Goal: Information Seeking & Learning: Learn about a topic

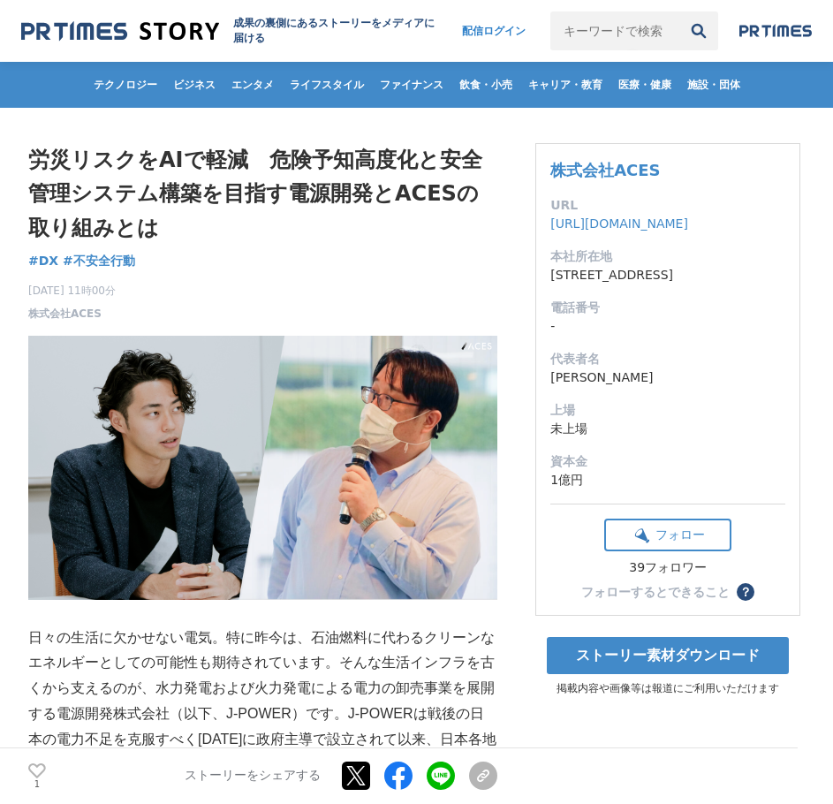
click at [267, 175] on h1 "労災リスクをAIで軽減　危険予知高度化と安全管理システム構築を目指す電源開発とACESの取り組みとは" at bounding box center [262, 194] width 469 height 102
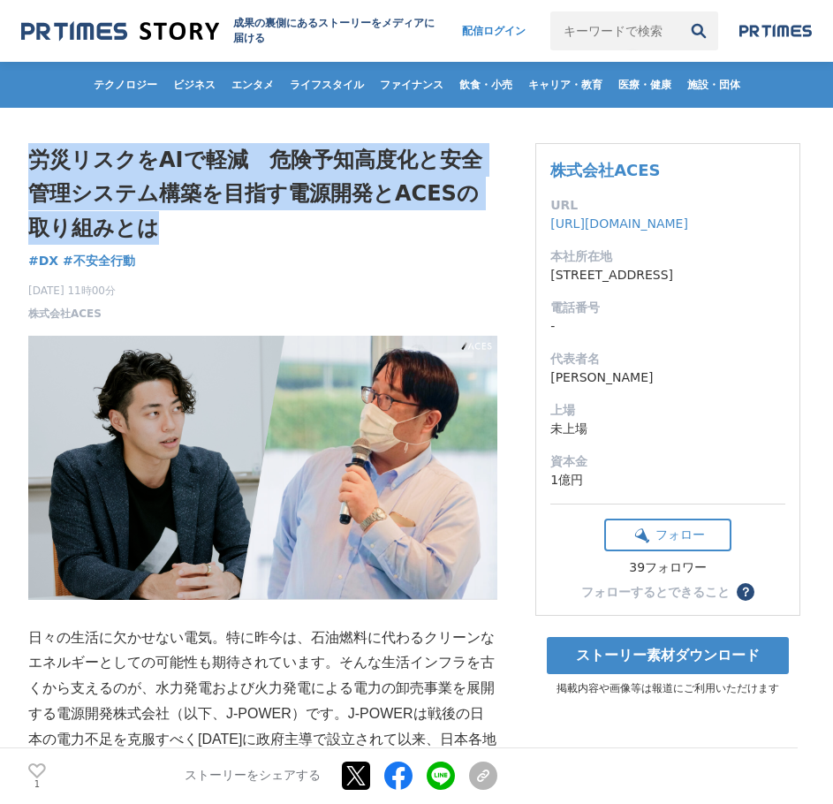
click at [267, 175] on h1 "労災リスクをAIで軽減　危険予知高度化と安全管理システム構築を目指す電源開発とACESの取り組みとは" at bounding box center [262, 194] width 469 height 102
copy div "労災リスクをAIで軽減　危険予知高度化と安全管理システム構築を目指す電源開発とACESの取り組みとは DX"
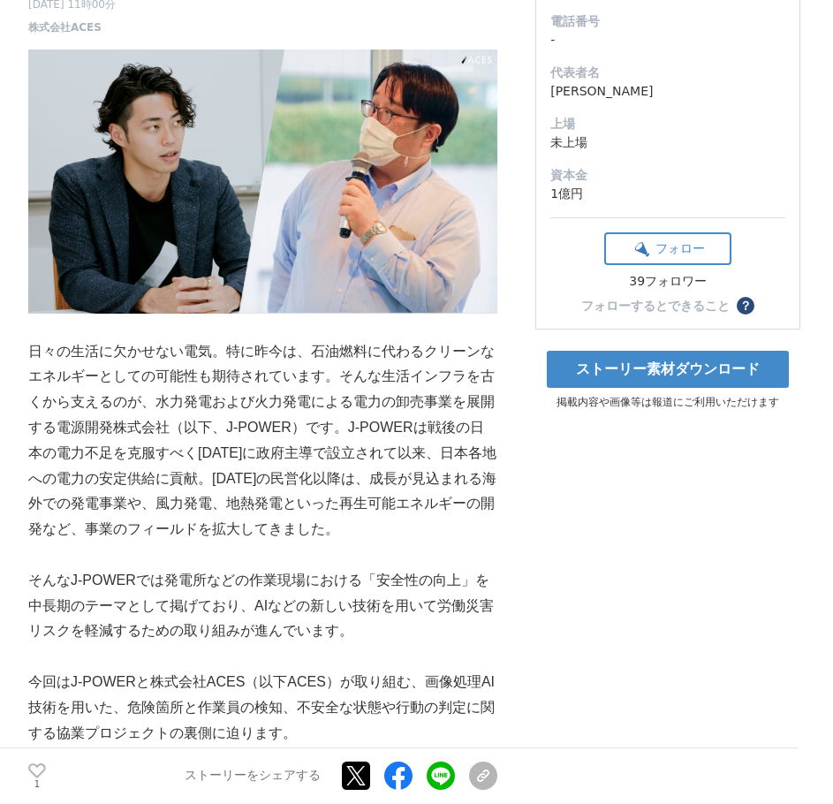
scroll to position [354, 0]
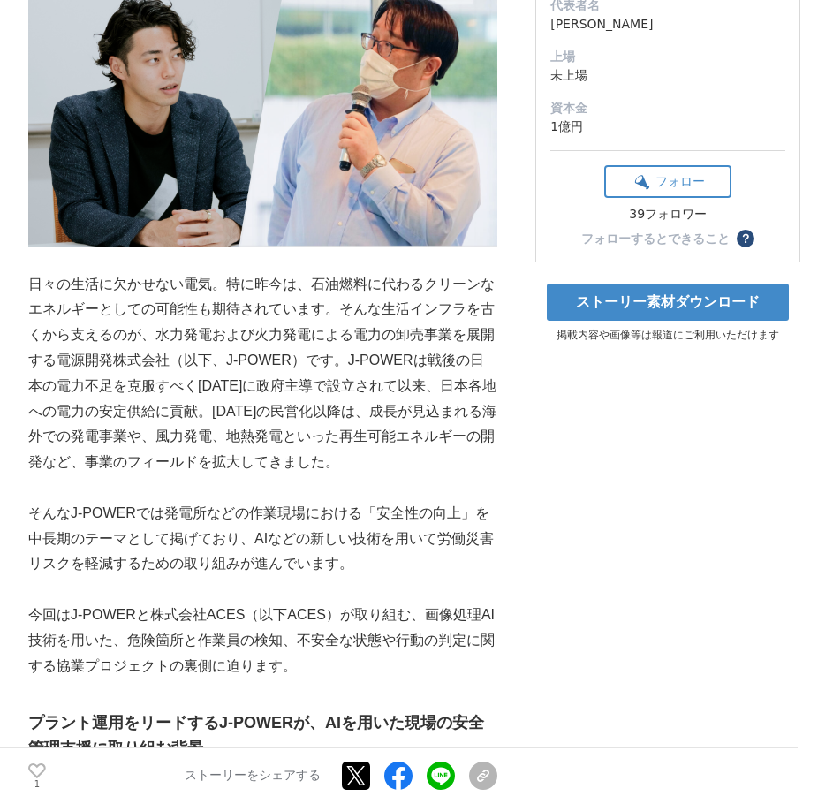
click at [265, 285] on p "日々の生活に欠かせない電気。特に昨今は、石油燃料に代わるクリーンなエネルギーとしての可能性も期待されています。そんな生活インフラを古くから支えるのが、水力発電…" at bounding box center [262, 373] width 469 height 203
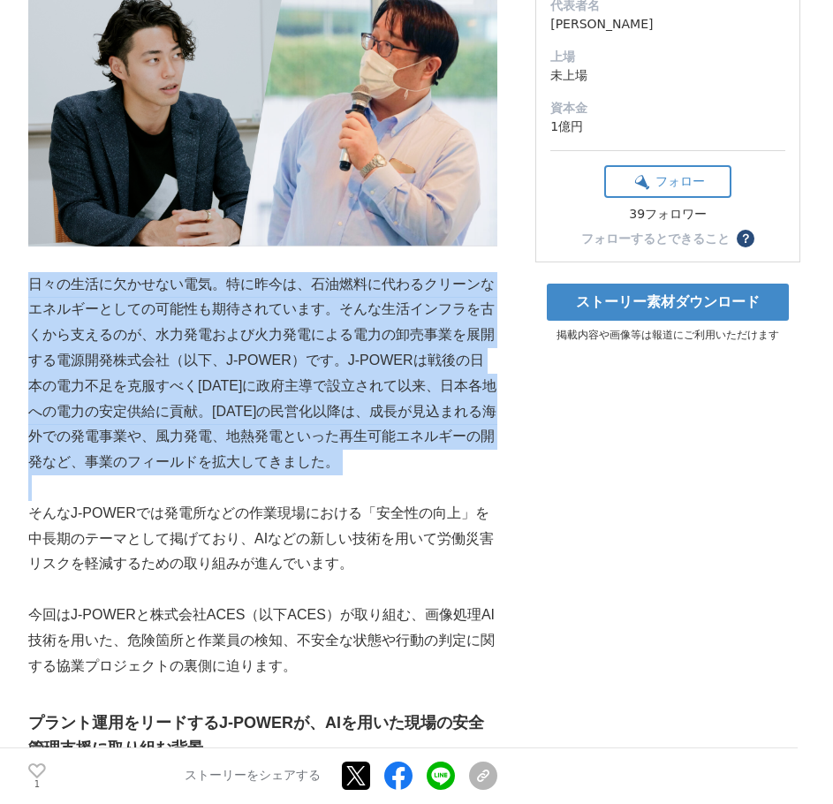
click at [266, 285] on p "日々の生活に欠かせない電気。特に昨今は、石油燃料に代わるクリーンなエネルギーとしての可能性も期待されています。そんな生活インフラを古くから支えるのが、水力発電…" at bounding box center [262, 373] width 469 height 203
copy p "日々の生活に欠かせない電気。特に昨今は、石油燃料に代わるクリーンなエネルギーとしての可能性も期待されています。そんな生活インフラを古くから支えるのが、水力発電…"
click at [191, 347] on p "日々の生活に欠かせない電気。特に昨今は、石油燃料に代わるクリーンなエネルギーとしての可能性も期待されています。そんな生活インフラを古くから支えるのが、水力発電…" at bounding box center [262, 373] width 469 height 203
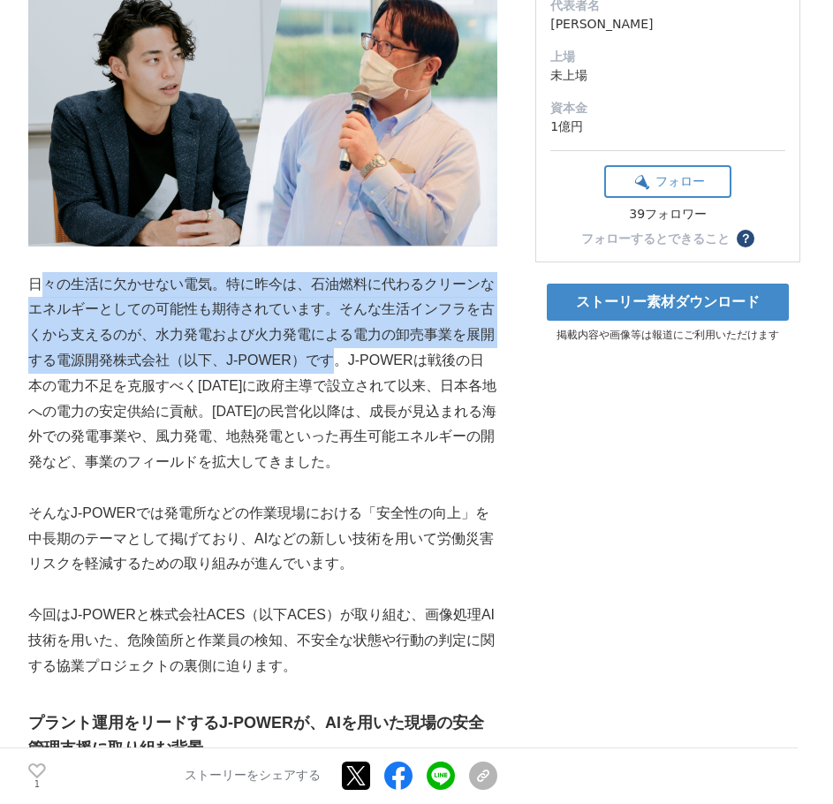
drag, startPoint x: 42, startPoint y: 288, endPoint x: 336, endPoint y: 363, distance: 303.7
click at [336, 363] on p "日々の生活に欠かせない電気。特に昨今は、石油燃料に代わるクリーンなエネルギーとしての可能性も期待されています。そんな生活インフラを古くから支えるのが、水力発電…" at bounding box center [262, 373] width 469 height 203
drag, startPoint x: 337, startPoint y: 362, endPoint x: 32, endPoint y: 280, distance: 315.8
click at [32, 280] on p "日々の生活に欠かせない電気。特に昨今は、石油燃料に代わるクリーンなエネルギーとしての可能性も期待されています。そんな生活インフラを古くから支えるのが、水力発電…" at bounding box center [262, 373] width 469 height 203
copy p "日々の生活に欠かせない電気。特に昨今は、石油燃料に代わるクリーンなエネルギーとしての可能性も期待されています。そんな生活インフラを古くから支えるのが、水力発電…"
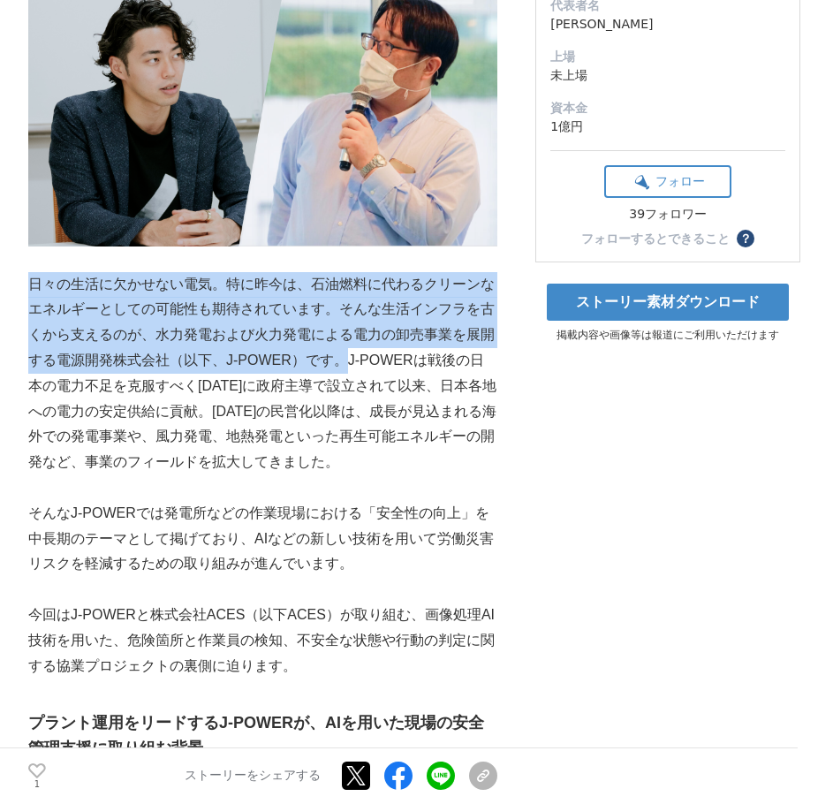
click at [321, 353] on p "日々の生活に欠かせない電気。特に昨今は、石油燃料に代わるクリーンなエネルギーとしての可能性も期待されています。そんな生活インフラを古くから支えるのが、水力発電…" at bounding box center [262, 373] width 469 height 203
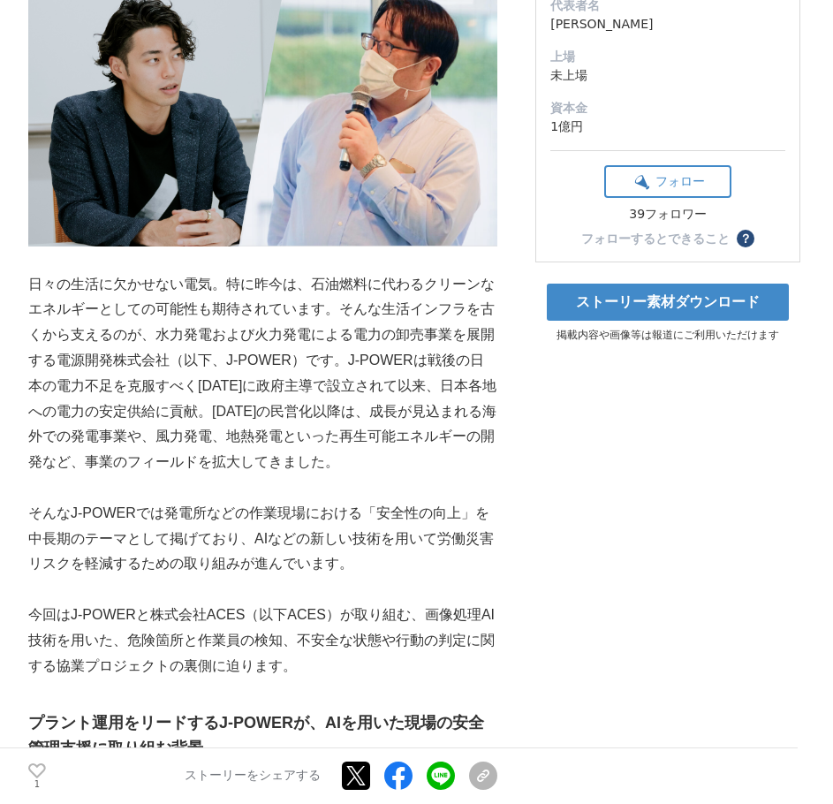
click at [347, 359] on p "日々の生活に欠かせない電気。特に昨今は、石油燃料に代わるクリーンなエネルギーとしての可能性も期待されています。そんな生活インフラを古くから支えるのが、水力発電…" at bounding box center [262, 373] width 469 height 203
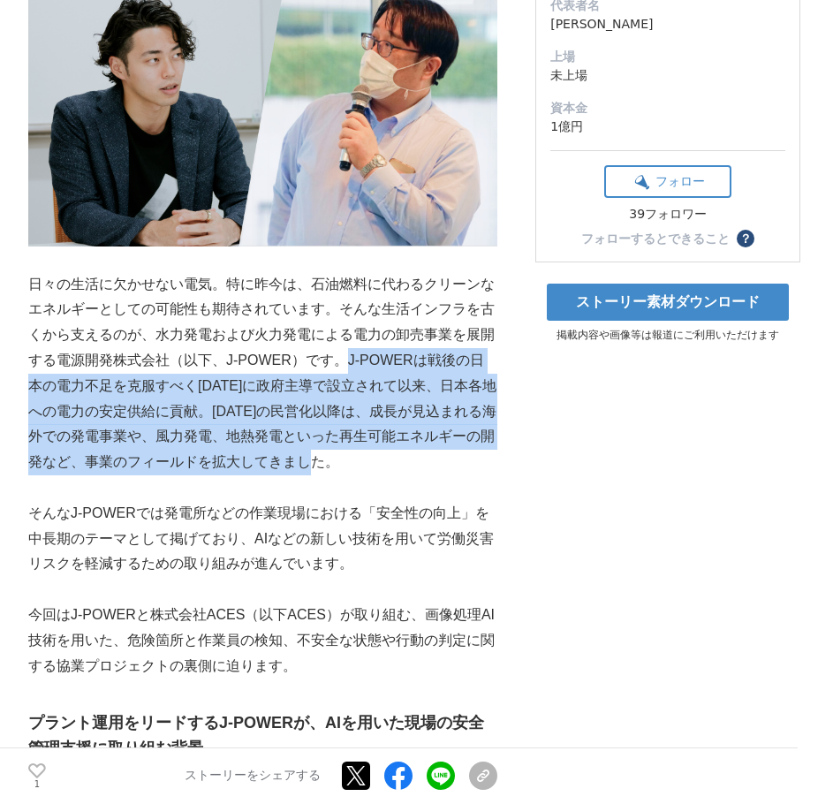
drag, startPoint x: 345, startPoint y: 354, endPoint x: 369, endPoint y: 460, distance: 107.8
click at [369, 460] on p "日々の生活に欠かせない電気。特に昨今は、石油燃料に代わるクリーンなエネルギーとしての可能性も期待されています。そんな生活インフラを古くから支えるのが、水力発電…" at bounding box center [262, 373] width 469 height 203
copy p "J-POWERは戦後の日本の電力不足を克服すべく[DATE]に政府主導で設立されて以来、日本各地への電力の安定供給に貢献。[DATE]の民営化以降は、成長が見…"
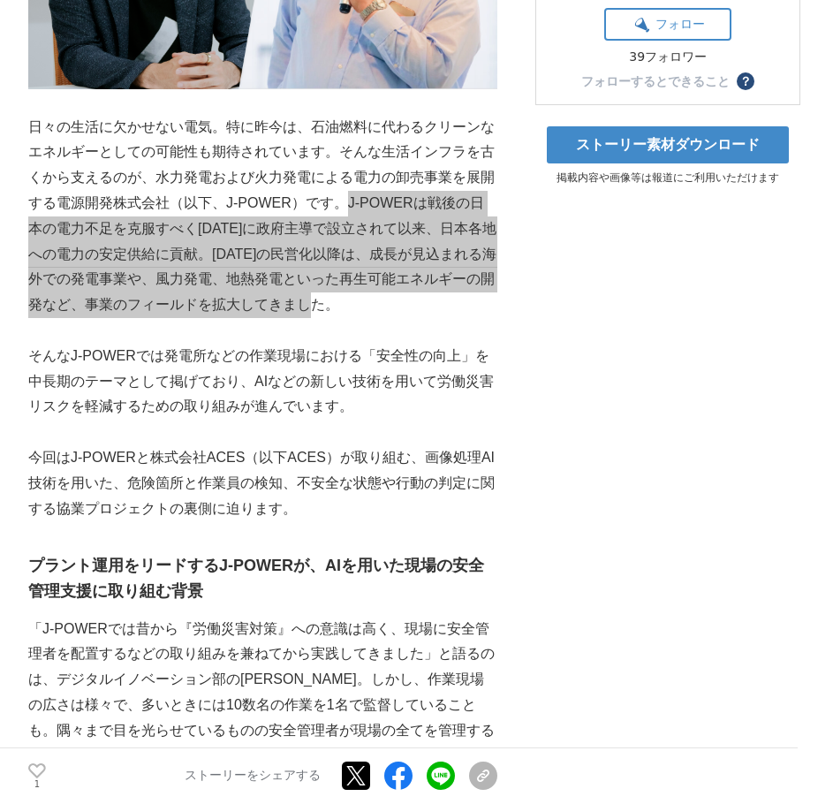
scroll to position [619, 0]
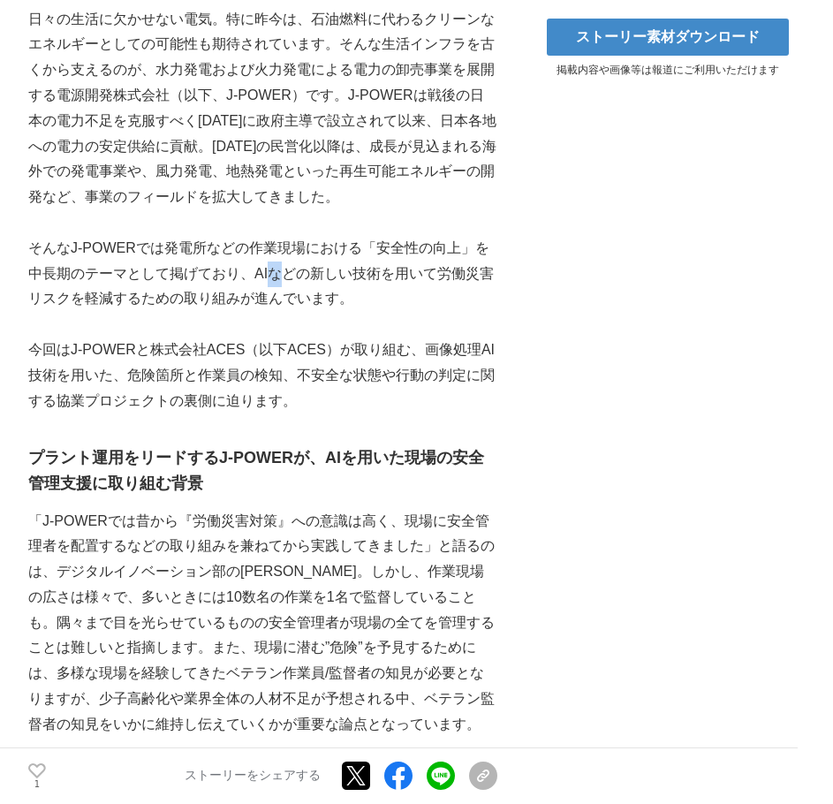
click at [272, 284] on p "そんなJ-POWERでは発電所などの作業現場における「安全性の向上」を中長期のテーマとして掲げており、AIなどの新しい技術を用いて労働災害リスクを軽減するため…" at bounding box center [262, 274] width 469 height 76
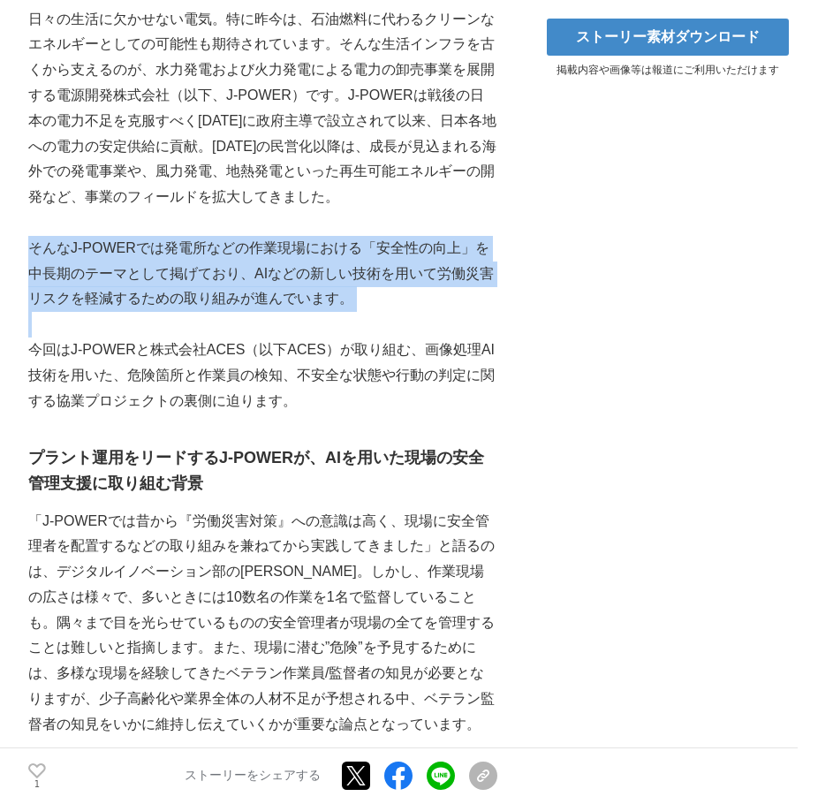
click at [272, 284] on p "そんなJ-POWERでは発電所などの作業現場における「安全性の向上」を中長期のテーマとして掲げており、AIなどの新しい技術を用いて労働災害リスクを軽減するため…" at bounding box center [262, 274] width 469 height 76
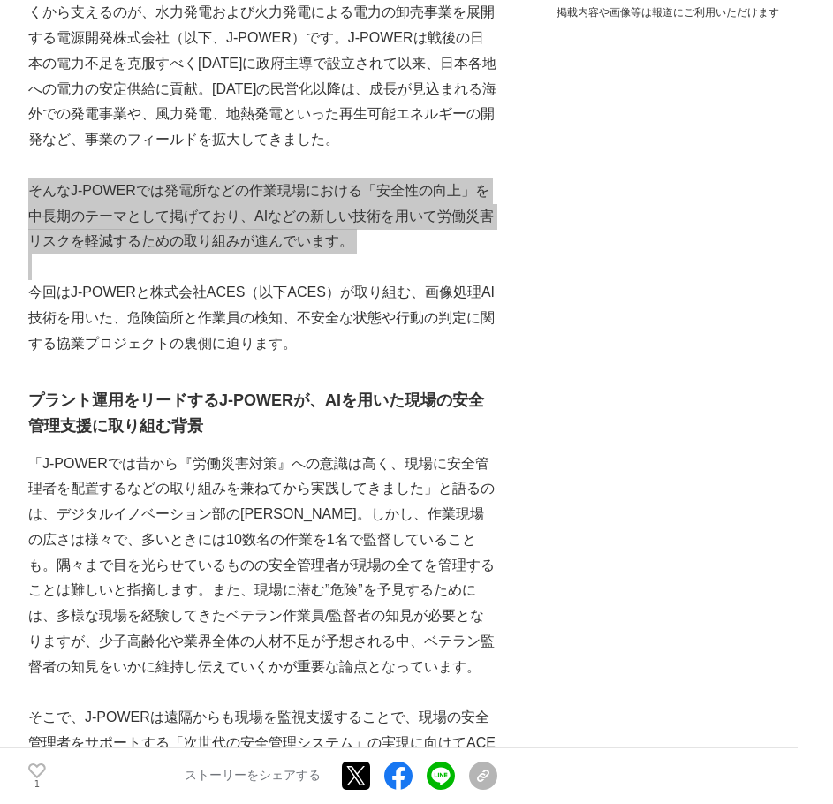
scroll to position [707, 0]
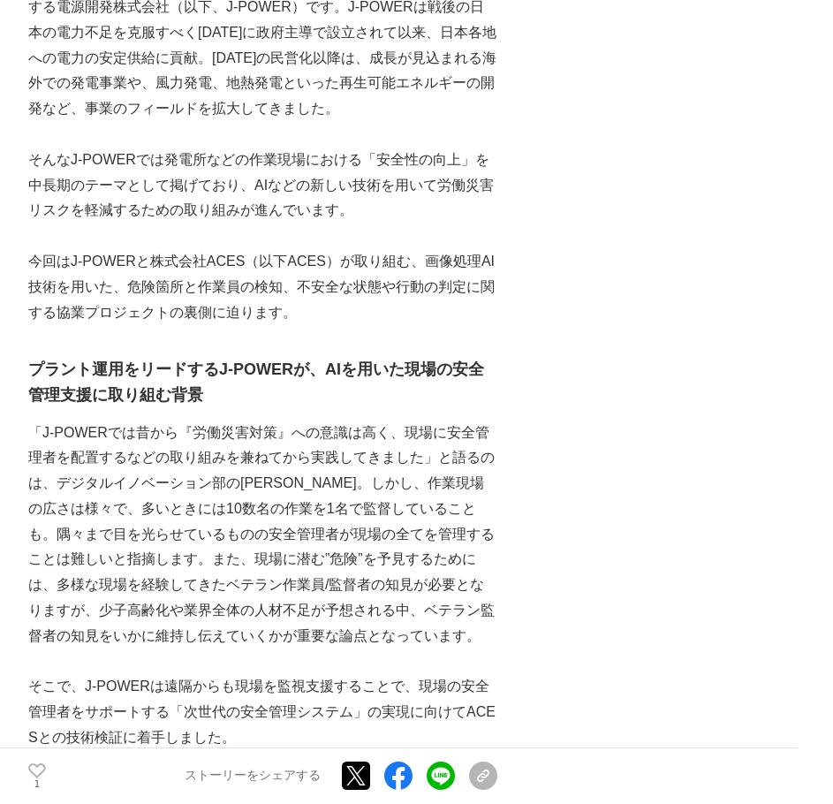
click at [323, 316] on p "今回はJ-POWERと株式会社ACES（以下ACES）が取り組む、画像処理AI技術を用いた、危険箇所と作業員の検知、不安全な状態や行動の判定に関する協業プロジ…" at bounding box center [262, 287] width 469 height 76
click at [317, 295] on p "今回はJ-POWERと株式会社ACES（以下ACES）が取り組む、画像処理AI技術を用いた、危険箇所と作業員の検知、不安全な状態や行動の判定に関する協業プロジ…" at bounding box center [262, 287] width 469 height 76
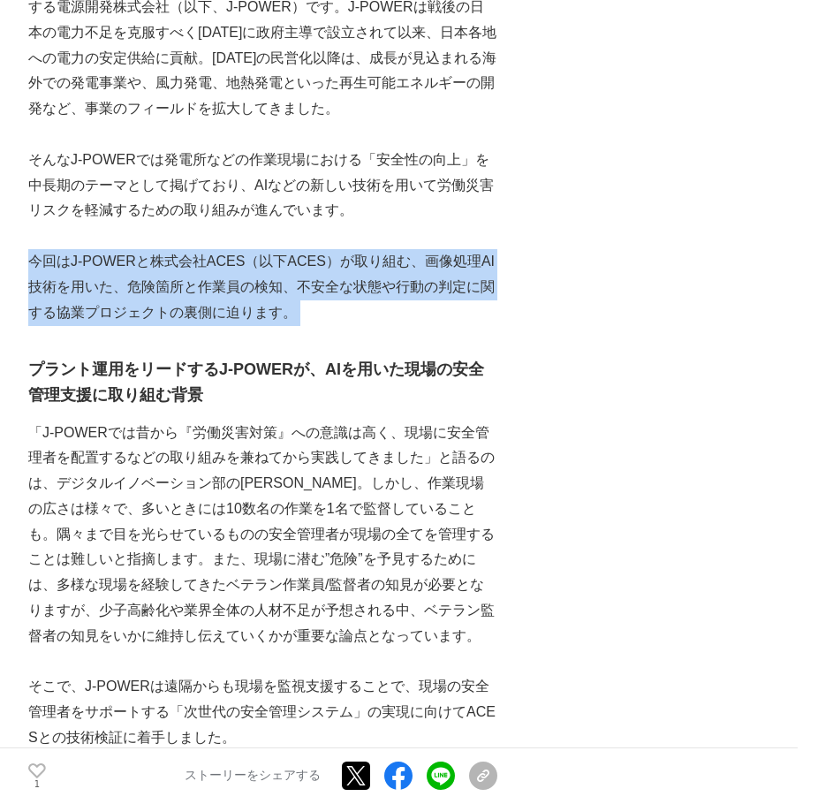
click at [317, 295] on p "今回はJ-POWERと株式会社ACES（以下ACES）が取り組む、画像処理AI技術を用いた、危険箇所と作業員の検知、不安全な状態や行動の判定に関する協業プロジ…" at bounding box center [262, 287] width 469 height 76
copy p "今回はJ-POWERと株式会社ACES（以下ACES）が取り組む、画像処理AI技術を用いた、危険箇所と作業員の検知、不安全な状態や行動の判定に関する協業プロジ…"
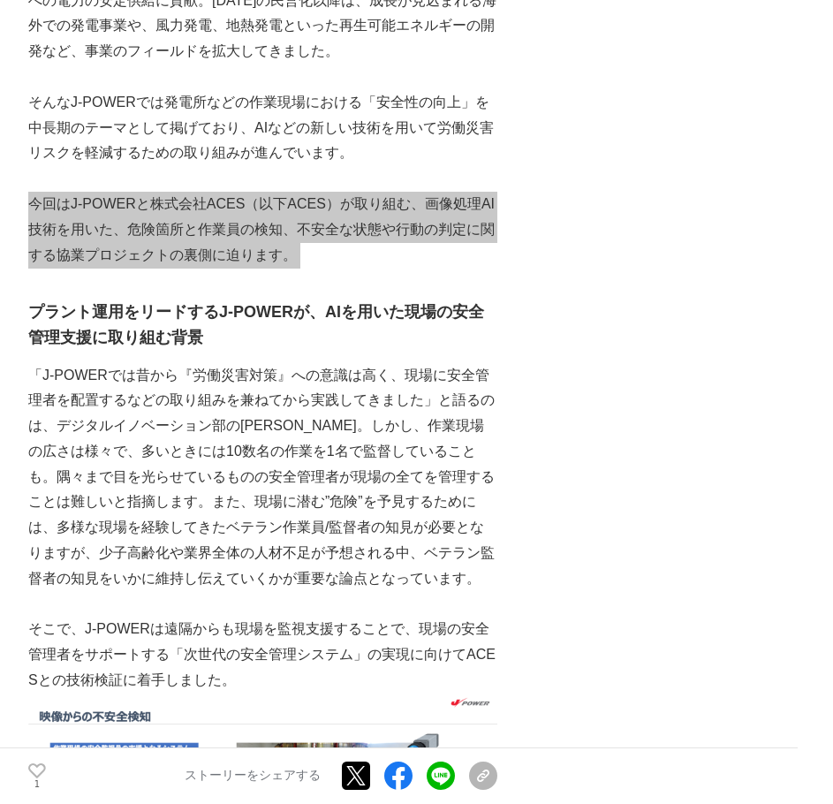
scroll to position [795, 0]
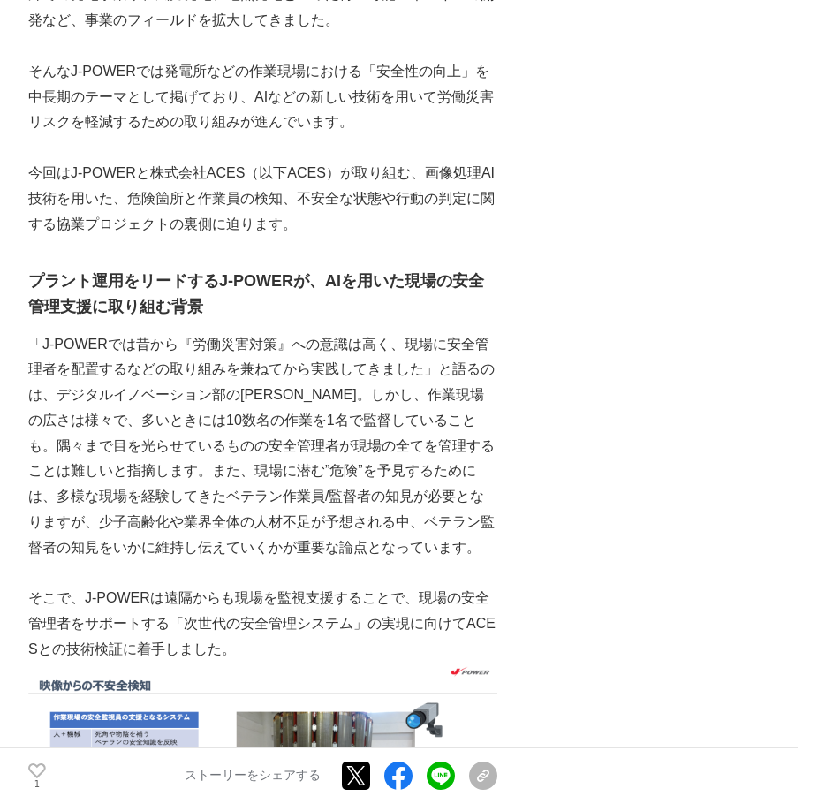
click at [288, 297] on h3 "プラント運用をリードするJ-POWERが、AIを用いた現場の安全管理支援に取り組む背景" at bounding box center [262, 294] width 469 height 51
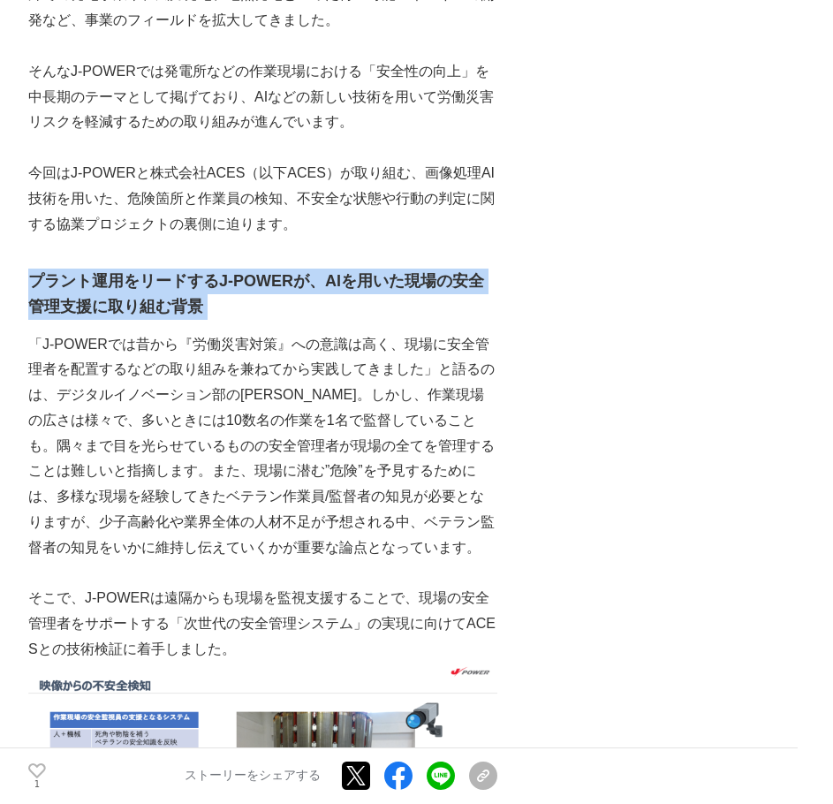
click at [288, 297] on h3 "プラント運用をリードするJ-POWERが、AIを用いた現場の安全管理支援に取り組む背景" at bounding box center [262, 294] width 469 height 51
click at [288, 295] on h3 "プラント運用をリードするJ-POWERが、AIを用いた現場の安全管理支援に取り組む背景" at bounding box center [262, 294] width 469 height 51
copy h3 "プラント運用をリードするJ-POWERが、AIを用いた現場の安全管理支援に取り組む背景"
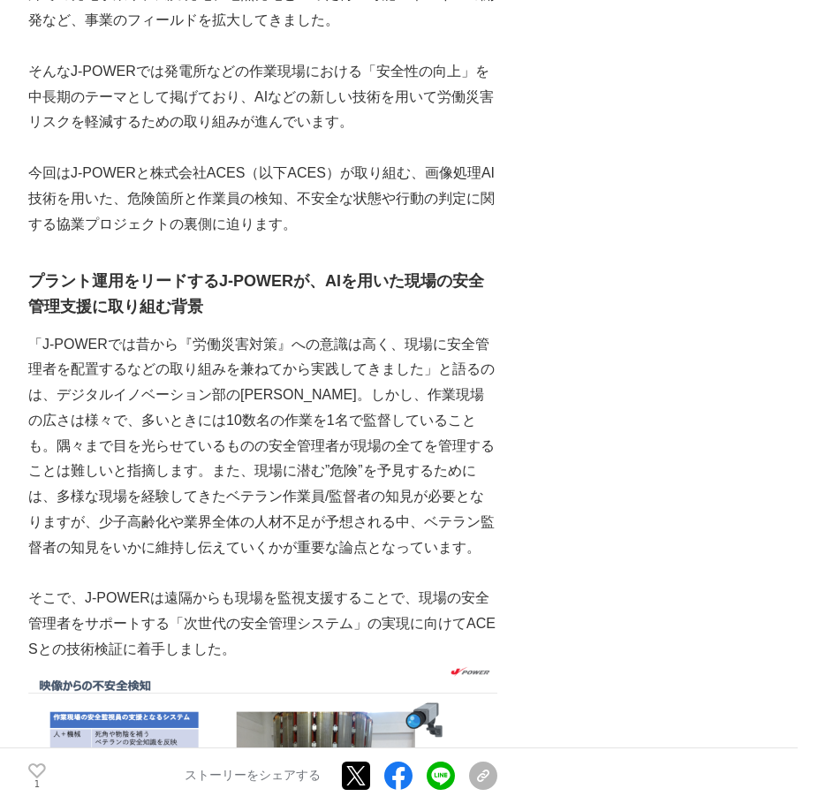
click at [261, 396] on p "「J-POWERでは昔から『労働災害対策』への意識は高く、現場に安全管理者を配置するなどの取り組みを兼ねてから実践してきました」と語るのは、デジタルイノベーシ…" at bounding box center [262, 446] width 469 height 229
click at [262, 392] on p "「J-POWERでは昔から『労働災害対策』への意識は高く、現場に安全管理者を配置するなどの取り組みを兼ねてから実践してきました」と語るのは、デジタルイノベーシ…" at bounding box center [262, 446] width 469 height 229
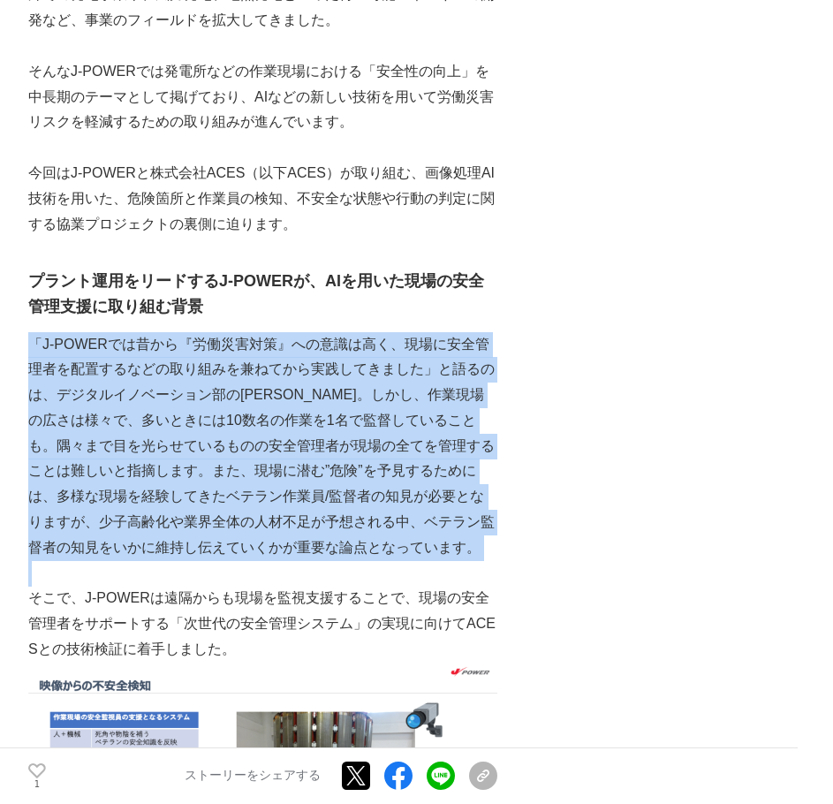
click at [262, 392] on p "「J-POWERでは昔から『労働災害対策』への意識は高く、現場に安全管理者を配置するなどの取り組みを兼ねてから実践してきました」と語るのは、デジタルイノベーシ…" at bounding box center [262, 446] width 469 height 229
copy p "「J-POWERでは昔から『労働災害対策』への意識は高く、現場に安全管理者を配置するなどの取り組みを兼ねてから実践してきました」と語るのは、デジタルイノベーシ…"
click at [382, 378] on p "「J-POWERでは昔から『労働災害対策』への意識は高く、現場に安全管理者を配置するなどの取り組みを兼ねてから実践してきました」と語るのは、デジタルイノベーシ…" at bounding box center [262, 446] width 469 height 229
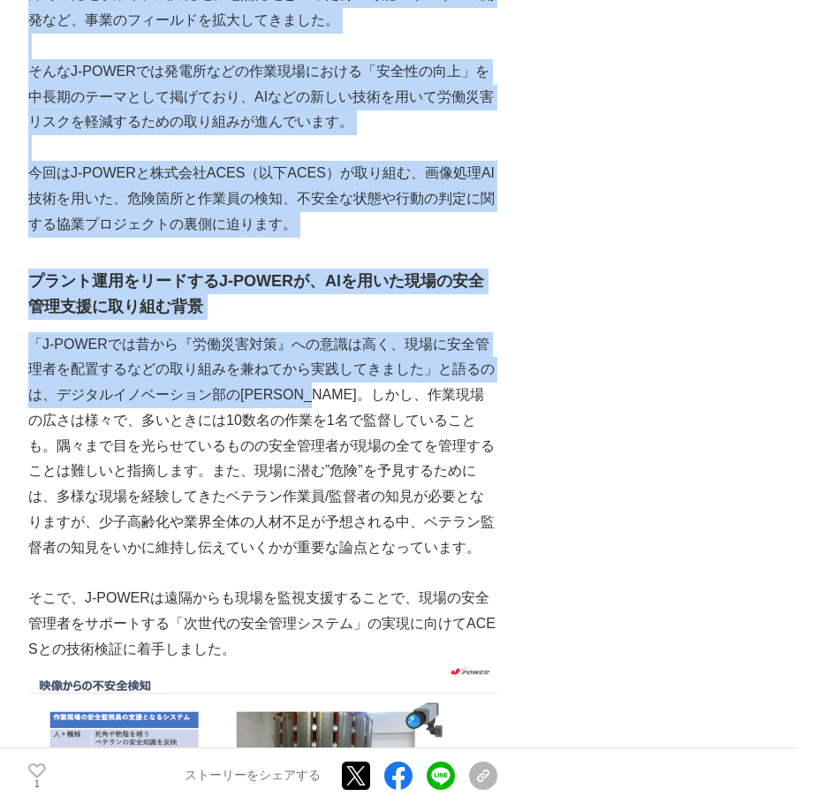
drag, startPoint x: 39, startPoint y: 340, endPoint x: 360, endPoint y: 391, distance: 324.7
click at [365, 392] on p "「J-POWERでは昔から『労働災害対策』への意識は高く、現場に安全管理者を配置するなどの取り組みを兼ねてから実践してきました」と語るのは、デジタルイノベーシ…" at bounding box center [262, 446] width 469 height 229
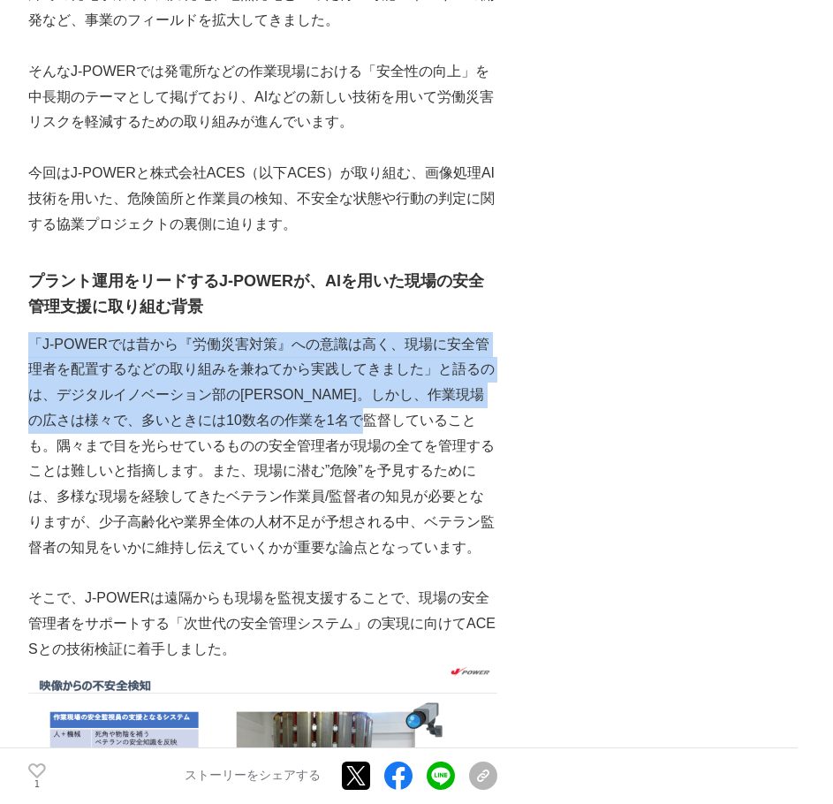
drag, startPoint x: 437, startPoint y: 420, endPoint x: 34, endPoint y: 335, distance: 411.0
click at [34, 335] on p "「J-POWERでは昔から『労働災害対策』への意識は高く、現場に安全管理者を配置するなどの取り組みを兼ねてから実践してきました」と語るのは、デジタルイノベーシ…" at bounding box center [262, 446] width 469 height 229
copy p "「J-POWERでは昔から『労働災害対策』への意識は高く、現場に安全管理者を配置するなどの取り組みを兼ねてから実践してきました」と語るのは、デジタルイノベーシ…"
click at [426, 403] on p "「J-POWERでは昔から『労働災害対策』への意識は高く、現場に安全管理者を配置するなどの取り組みを兼ねてから実践してきました」と語るのは、デジタルイノベーシ…" at bounding box center [262, 446] width 469 height 229
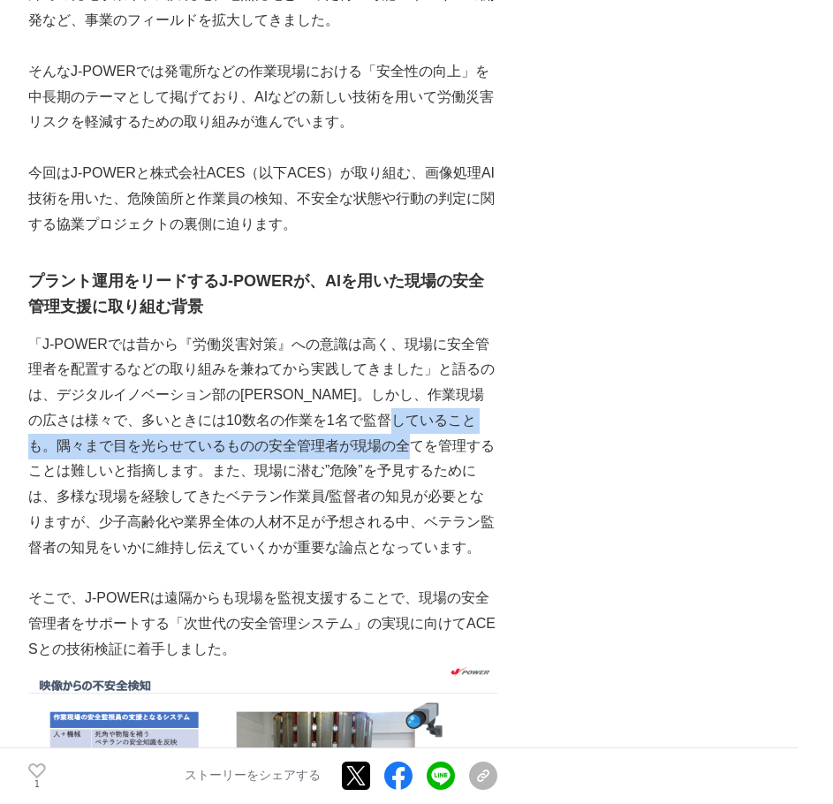
drag, startPoint x: 454, startPoint y: 420, endPoint x: 464, endPoint y: 434, distance: 17.2
click at [464, 434] on p "「J-POWERでは昔から『労働災害対策』への意識は高く、現場に安全管理者を配置するなどの取り組みを兼ねてから実践してきました」と語るのは、デジタルイノベーシ…" at bounding box center [262, 446] width 469 height 229
drag, startPoint x: 450, startPoint y: 412, endPoint x: 138, endPoint y: 469, distance: 317.2
click at [138, 469] on p "「J-POWERでは昔から『労働災害対策』への意識は高く、現場に安全管理者を配置するなどの取り組みを兼ねてから実践してきました」と語るのは、デジタルイノベーシ…" at bounding box center [262, 446] width 469 height 229
copy p "隅々まで目を光らせているものの安全管理者が現場の全てを管理することは難しいと指摘します。"
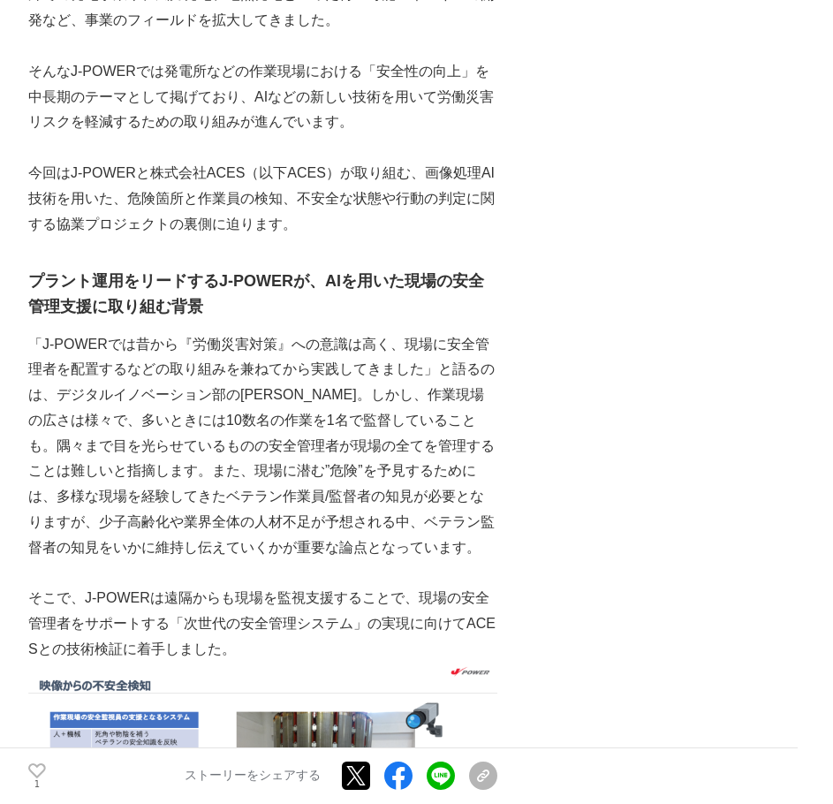
click at [331, 490] on p "「J-POWERでは昔から『労働災害対策』への意識は高く、現場に安全管理者を配置するなどの取り組みを兼ねてから実践してきました」と語るのは、デジタルイノベーシ…" at bounding box center [262, 446] width 469 height 229
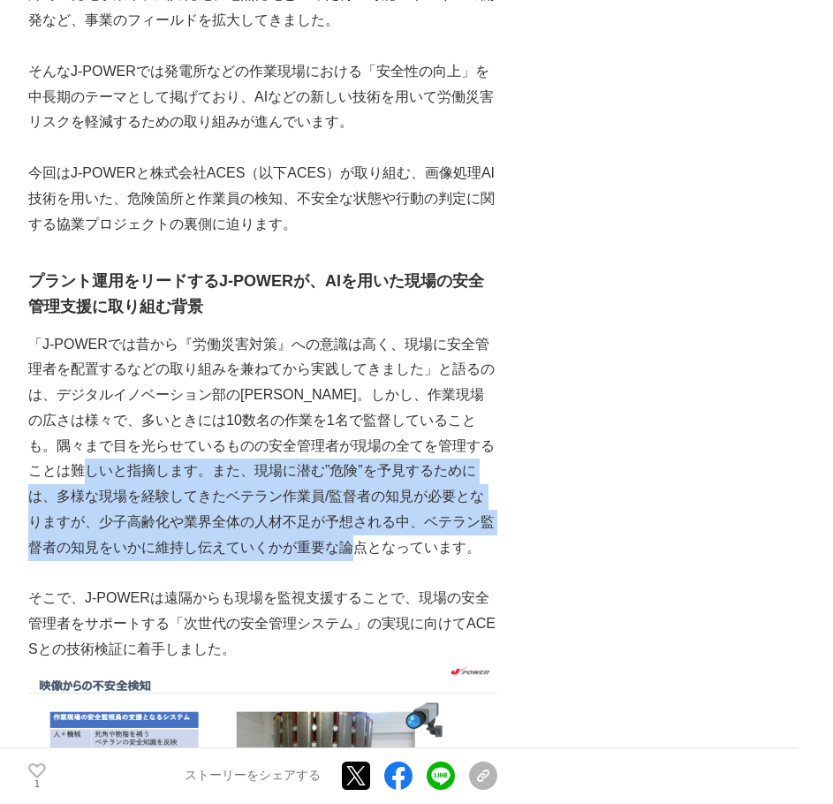
drag, startPoint x: 143, startPoint y: 475, endPoint x: 401, endPoint y: 543, distance: 266.9
click at [401, 543] on p "「J-POWERでは昔から『労働災害対策』への意識は高く、現場に安全管理者を配置するなどの取り組みを兼ねてから実践してきました」と語るのは、デジタルイノベーシ…" at bounding box center [262, 446] width 469 height 229
copy p "また、現場に潜む”危険”を予見するためには、多様な現場を経験してきたベテラン作業員/監督者の知見が必要となりますが、少子高齢化や業界全体の人材不足が予想される…"
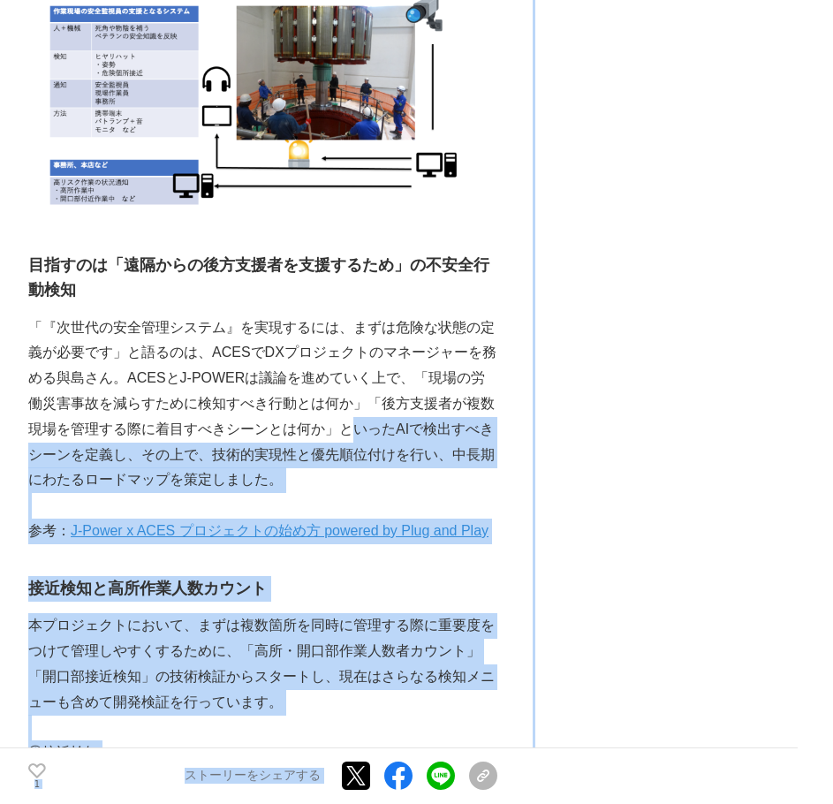
scroll to position [1502, 0]
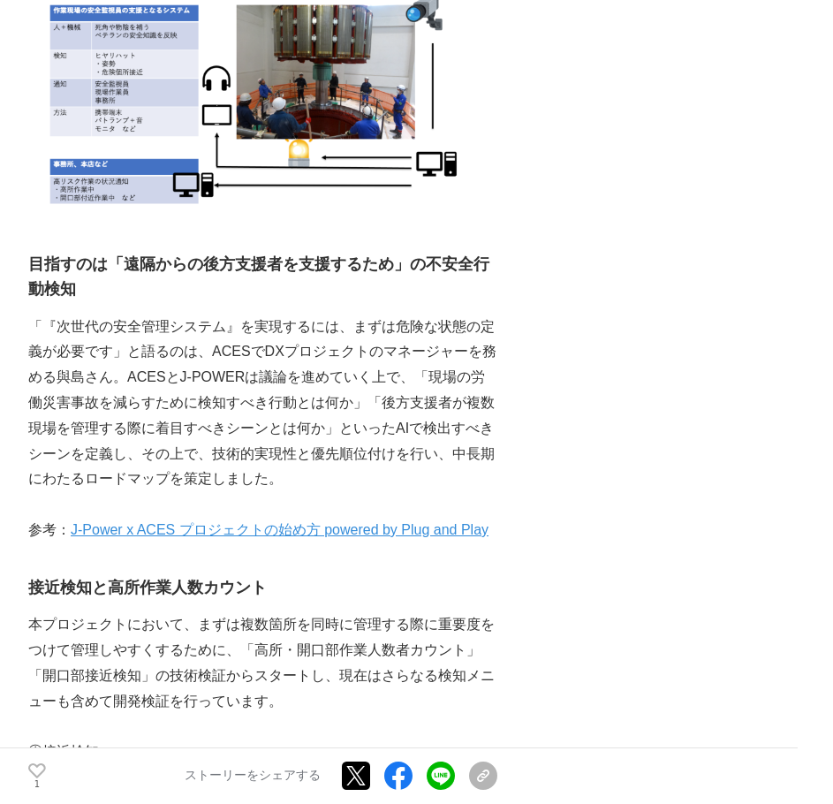
click at [337, 365] on p "「『次世代の安全管理システム』を実現するには、まずは危険な状態の定義が必要です」と語るのは、ACESでDXプロジェクトのマネージャーを務める與島さん。ACES…" at bounding box center [262, 404] width 469 height 179
click at [34, 268] on h3 "目指すのは「遠隔からの後方支援者を支援するため」の不安全行動検知" at bounding box center [262, 277] width 469 height 51
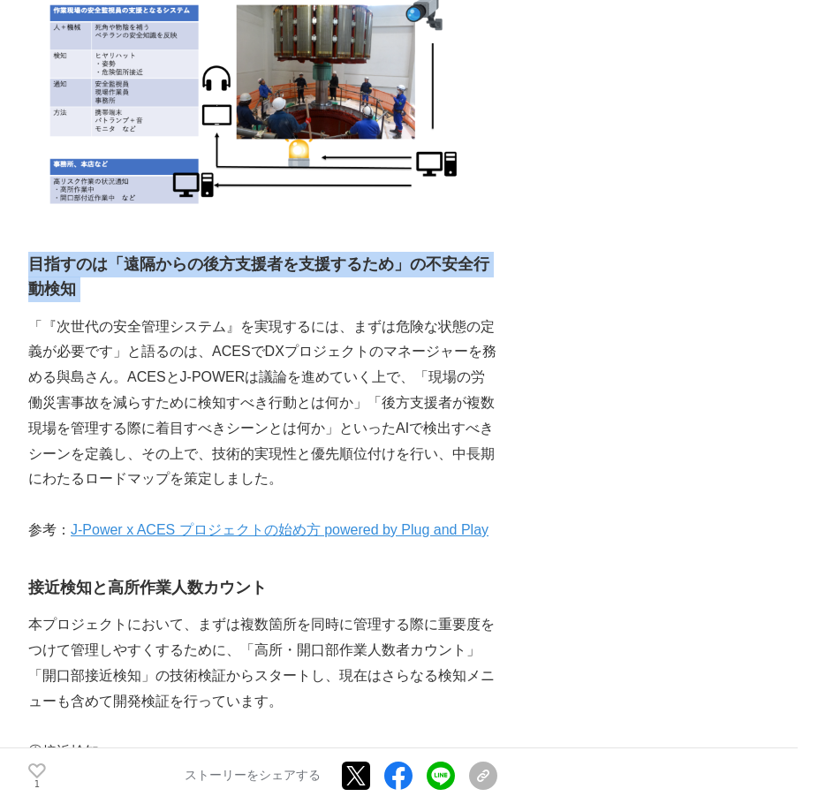
click at [34, 268] on h3 "目指すのは「遠隔からの後方支援者を支援するため」の不安全行動検知" at bounding box center [262, 277] width 469 height 51
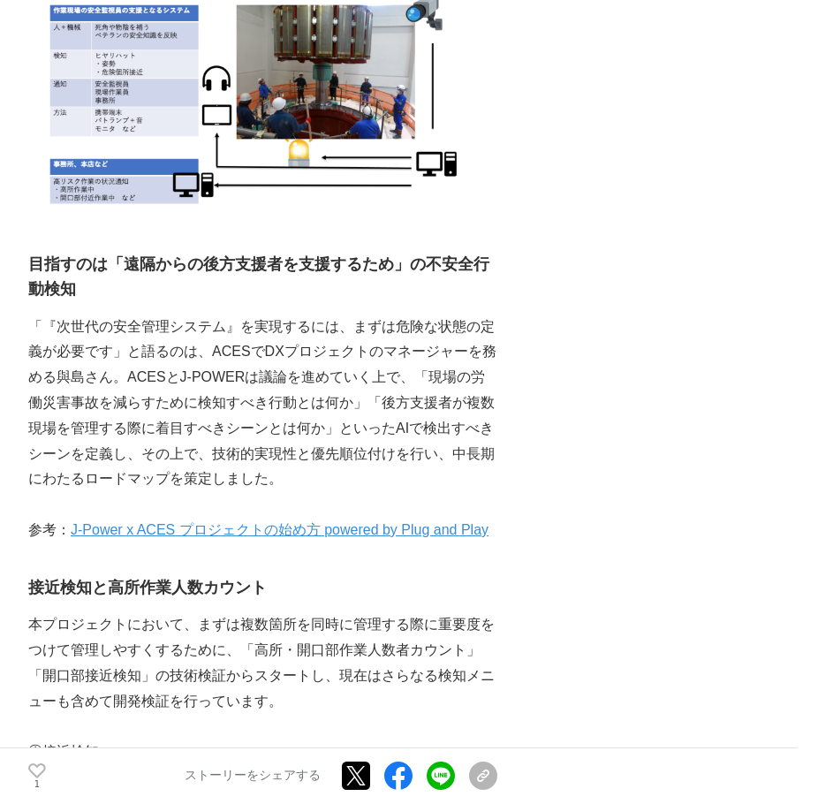
click at [422, 365] on p "「『次世代の安全管理システム』を実現するには、まずは危険な状態の定義が必要です」と語るのは、ACESでDXプロジェクトのマネージャーを務める與島さん。ACES…" at bounding box center [262, 404] width 469 height 179
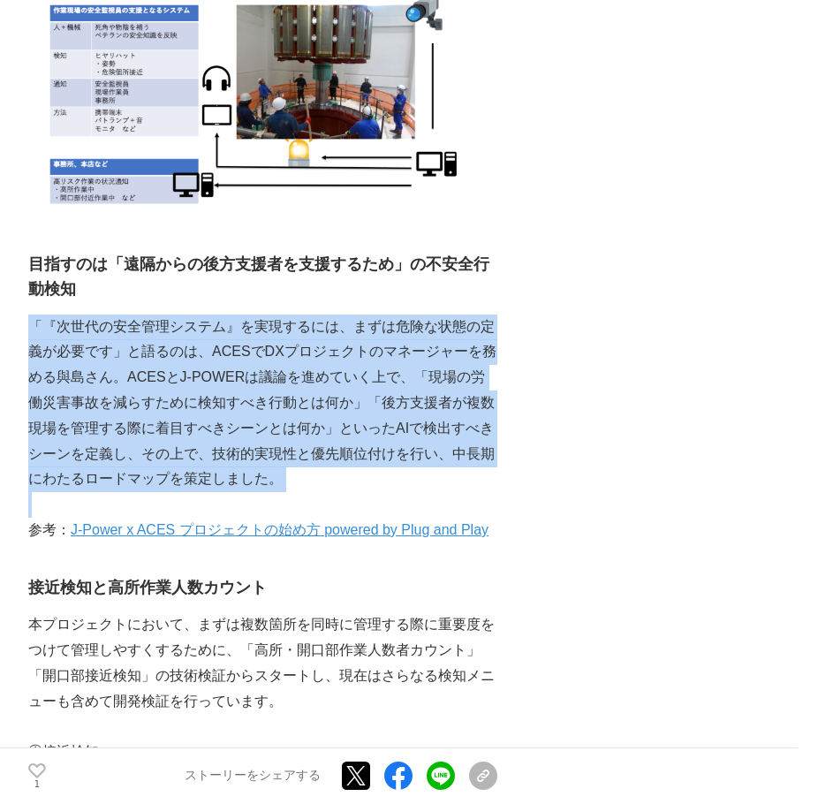
click at [422, 365] on p "「『次世代の安全管理システム』を実現するには、まずは危険な状態の定義が必要です」と語るのは、ACESでDXプロジェクトのマネージャーを務める與島さん。ACES…" at bounding box center [262, 404] width 469 height 179
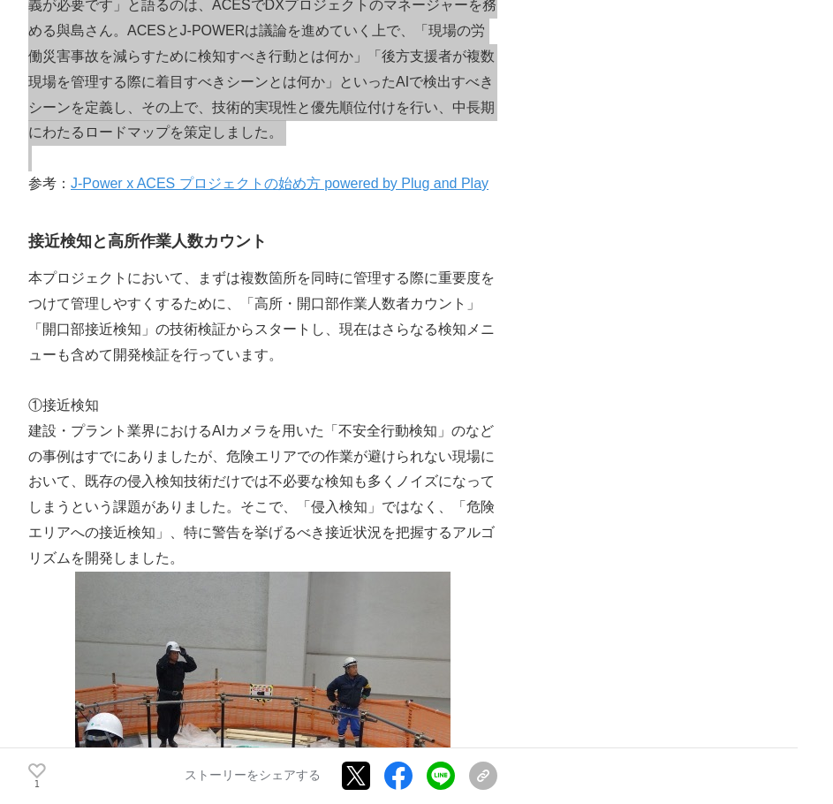
scroll to position [1856, 0]
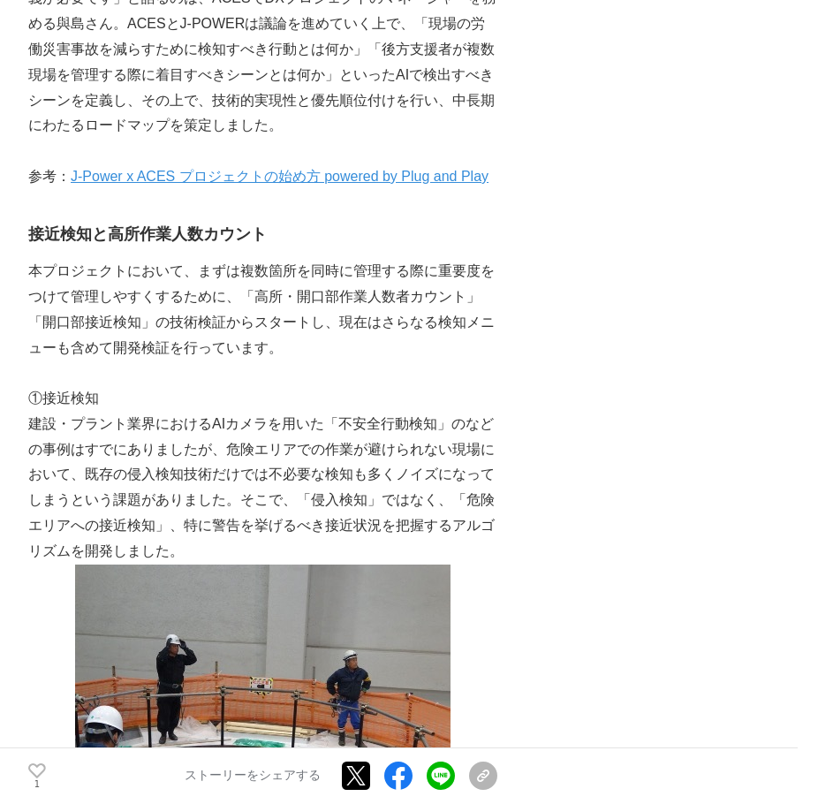
click at [211, 250] on div "日々の生活に欠かせない電気。特に昨今は、石油燃料に代わるクリーンなエネルギーとしての可能性も期待されています。そんな生活インフラを古くから支えるのが、水力発電…" at bounding box center [262, 68] width 469 height 3213
click at [212, 250] on div "日々の生活に欠かせない電気。特に昨今は、石油燃料に代わるクリーンなエネルギーとしての可能性も期待されています。そんな生活インフラを古くから支えるのが、水力発電…" at bounding box center [262, 68] width 469 height 3213
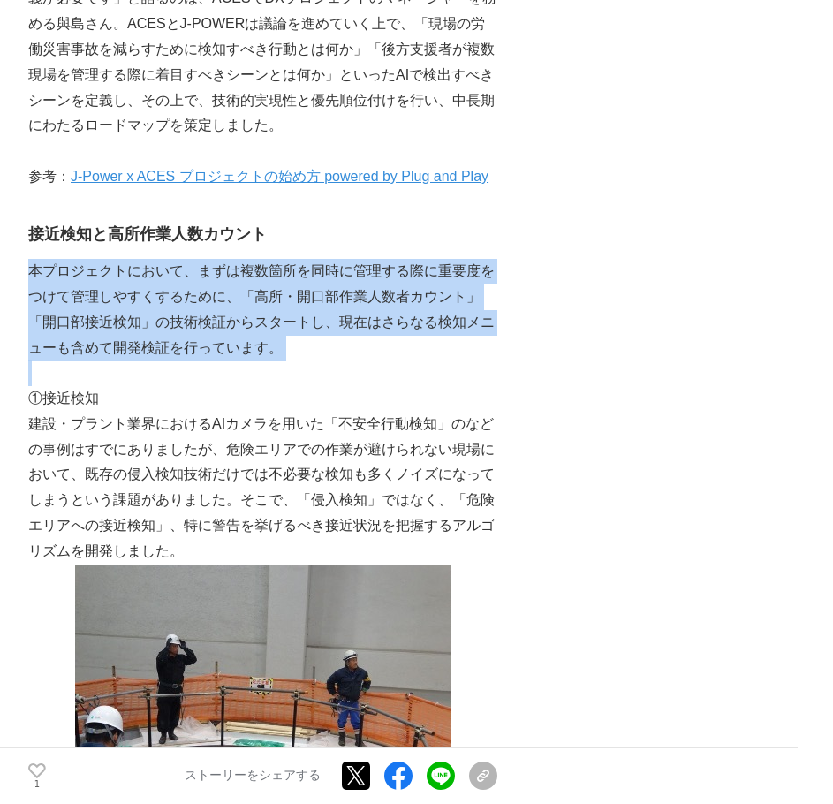
click at [212, 250] on div "日々の生活に欠かせない電気。特に昨今は、石油燃料に代わるクリーンなエネルギーとしての可能性も期待されています。そんな生活インフラを古くから支えるのが、水力発電…" at bounding box center [262, 68] width 469 height 3213
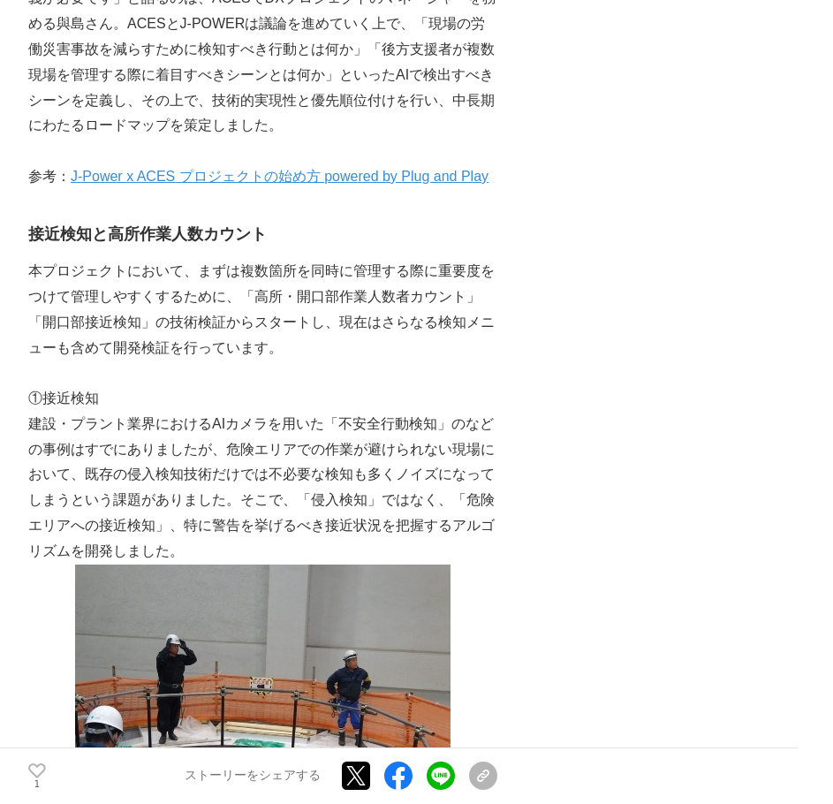
click at [224, 231] on h3 "接近検知と高所作業人数カウント" at bounding box center [262, 235] width 469 height 26
click at [225, 231] on h3 "接近検知と高所作業人数カウント" at bounding box center [262, 235] width 469 height 26
click at [343, 331] on p "本プロジェクトにおいて、まずは複数箇所を同時に管理する際に重要度をつけて管理しやすくするために、「高所・開口部作業人数者カウント」「開口部接近検知」の技術検証…" at bounding box center [262, 310] width 469 height 102
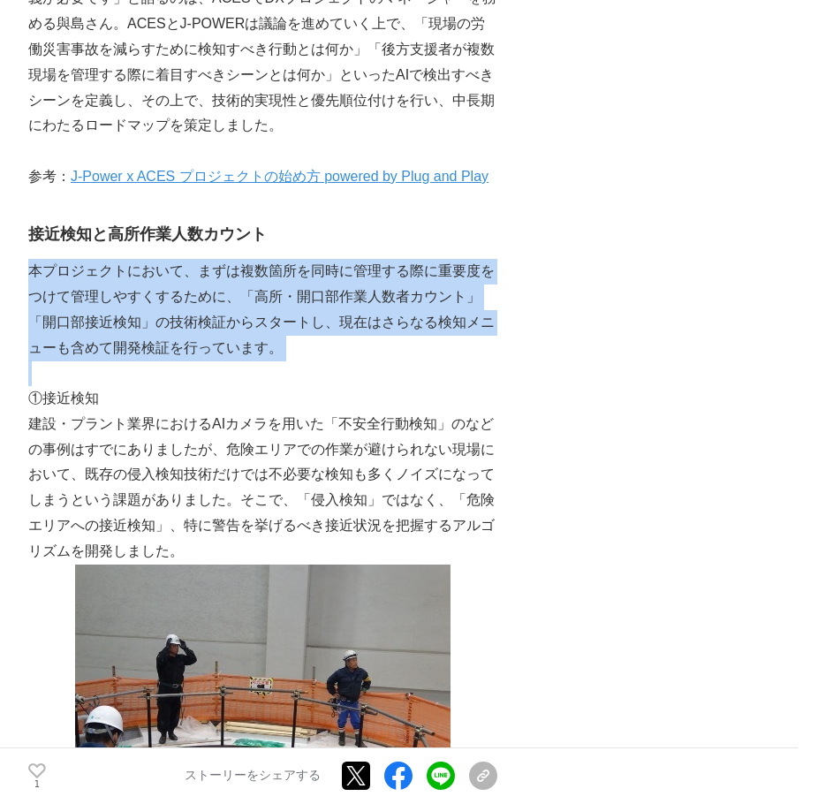
click at [342, 331] on p "本プロジェクトにおいて、まずは複数箇所を同時に管理する際に重要度をつけて管理しやすくするために、「高所・開口部作業人数者カウント」「開口部接近検知」の技術検証…" at bounding box center [262, 310] width 469 height 102
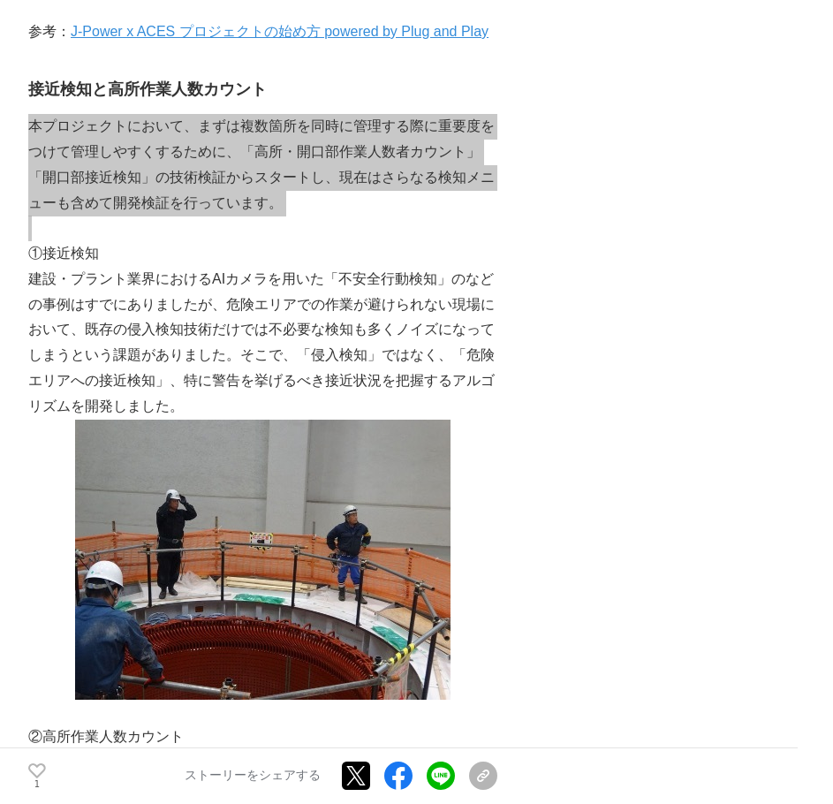
scroll to position [2033, 0]
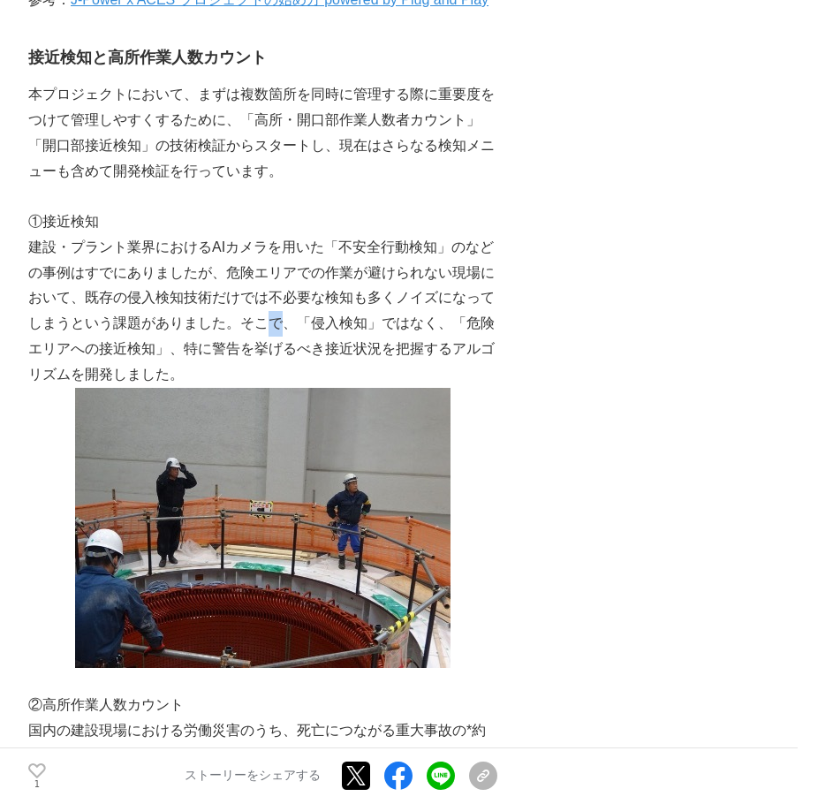
click at [276, 315] on p "建設・プラント業界におけるAIカメラを用いた「不安全行動検知」のなどの事例はすでにありましたが、危険エリアでの作業が避けられない現場において、既存の侵入検知技…" at bounding box center [262, 311] width 469 height 153
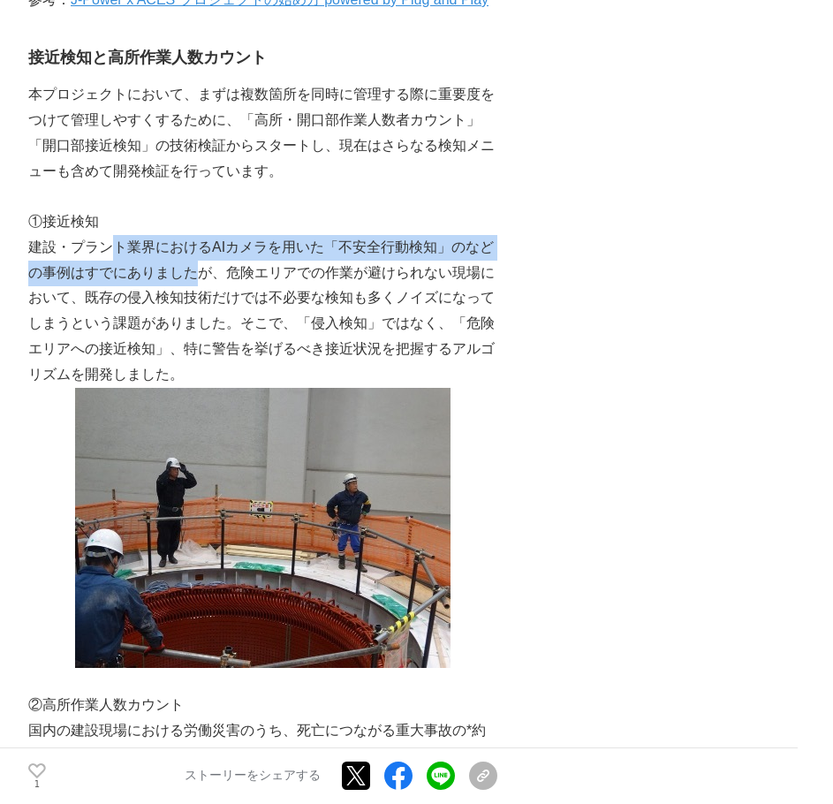
drag, startPoint x: 162, startPoint y: 255, endPoint x: 106, endPoint y: 211, distance: 71.1
click at [104, 209] on p "①接近検知" at bounding box center [262, 222] width 469 height 26
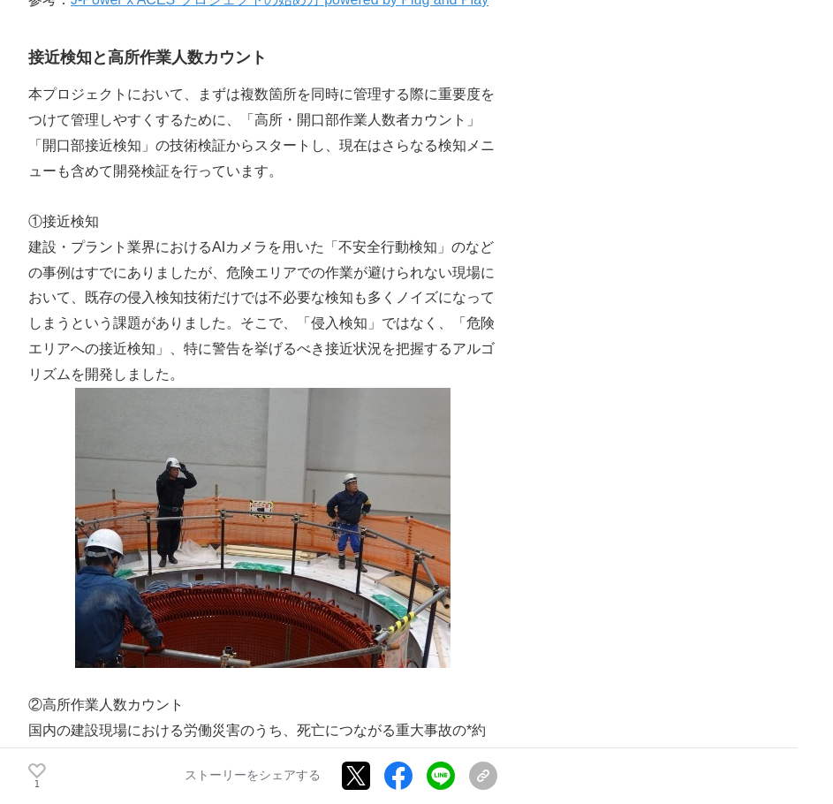
click at [104, 209] on p "①接近検知" at bounding box center [262, 222] width 469 height 26
click at [41, 220] on p "①接近検知" at bounding box center [262, 222] width 469 height 26
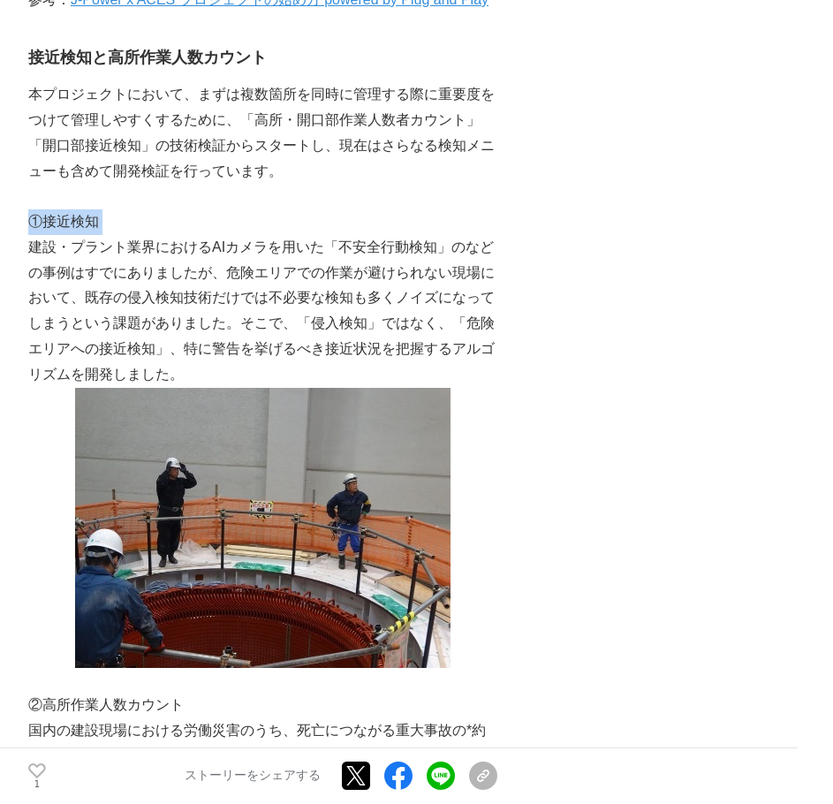
click at [437, 220] on p "①接近検知" at bounding box center [262, 222] width 469 height 26
click at [441, 238] on p "建設・プラント業界におけるAIカメラを用いた「不安全行動検知」のなどの事例はすでにありましたが、危険エリアでの作業が避けられない現場において、既存の侵入検知技…" at bounding box center [262, 311] width 469 height 153
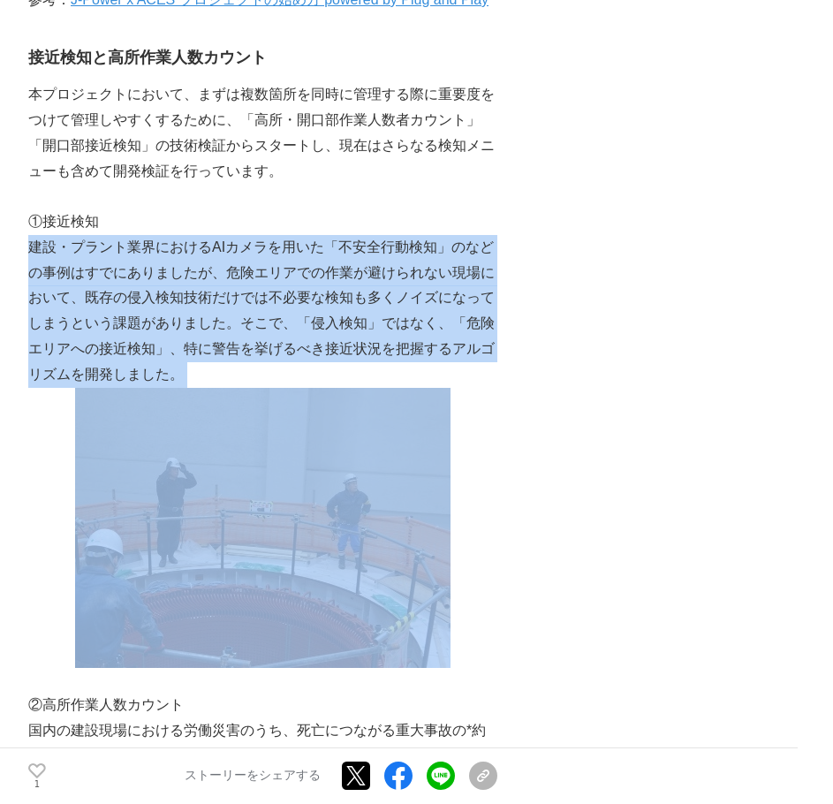
click at [441, 238] on p "建設・プラント業界におけるAIカメラを用いた「不安全行動検知」のなどの事例はすでにありましたが、危険エリアでの作業が避けられない現場において、既存の侵入検知技…" at bounding box center [262, 311] width 469 height 153
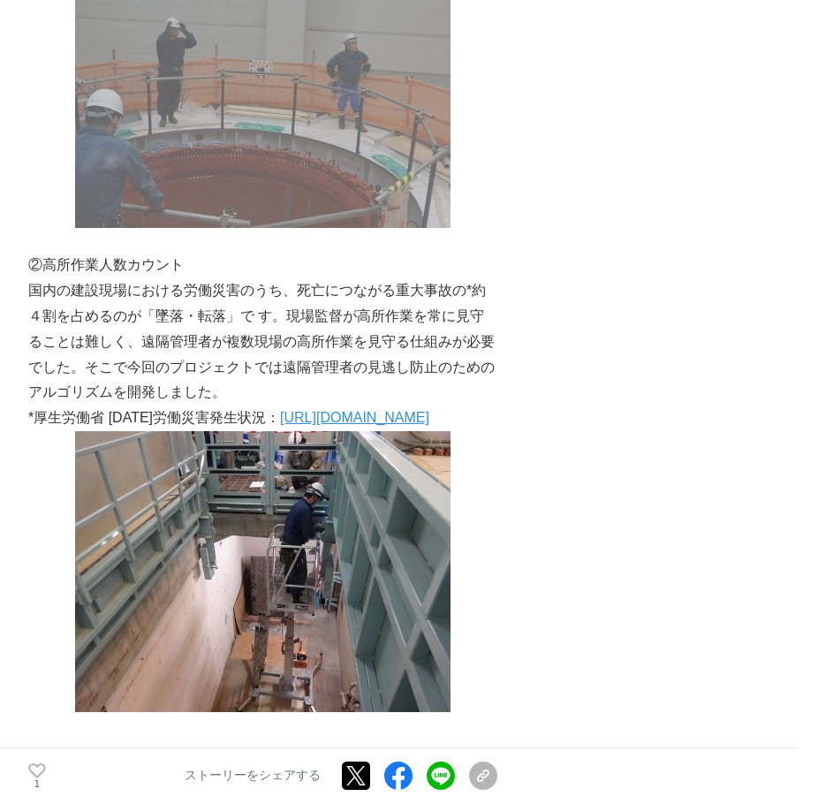
scroll to position [2475, 0]
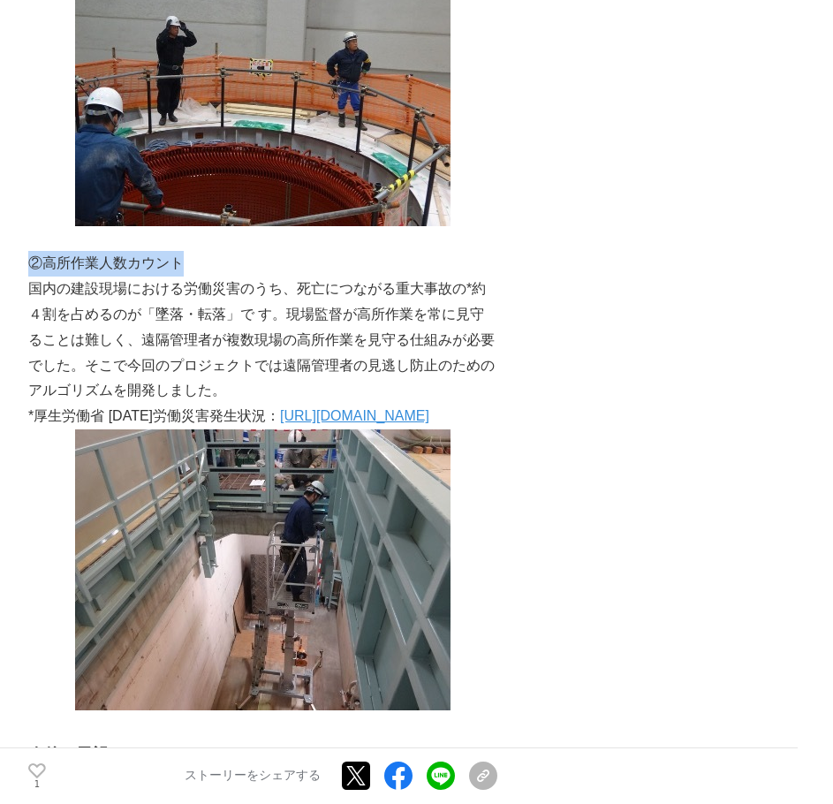
drag, startPoint x: 35, startPoint y: 257, endPoint x: 190, endPoint y: 266, distance: 154.9
click at [192, 266] on p "②高所作業人数カウント" at bounding box center [262, 264] width 469 height 26
click at [205, 305] on p "国内の建設現場における労働災害のうち、死亡につながる重大事故の*約４割を占めるのが「墜落・転落」で す。現場監督が高所作業を常に見守ることは難しく、遠隔管理者…" at bounding box center [262, 340] width 469 height 127
click at [207, 304] on p "国内の建設現場における労働災害のうち、死亡につながる重大事故の*約４割を占めるのが「墜落・転落」で す。現場監督が高所作業を常に見守ることは難しく、遠隔管理者…" at bounding box center [262, 340] width 469 height 127
click at [209, 304] on p "国内の建設現場における労働災害のうち、死亡につながる重大事故の*約４割を占めるのが「墜落・転落」で す。現場監督が高所作業を常に見守ることは難しく、遠隔管理者…" at bounding box center [262, 340] width 469 height 127
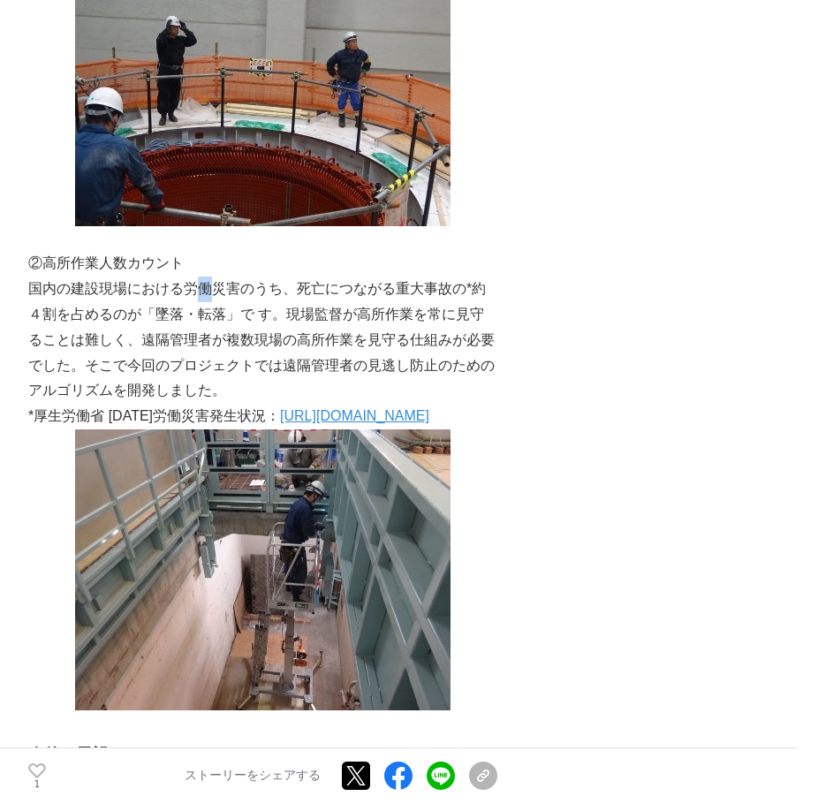
click at [213, 296] on p "国内の建設現場における労働災害のうち、死亡につながる重大事故の*約４割を占めるのが「墜落・転落」で す。現場監督が高所作業を常に見守ることは難しく、遠隔管理者…" at bounding box center [262, 340] width 469 height 127
click at [215, 296] on p "国内の建設現場における労働災害のうち、死亡につながる重大事故の*約４割を占めるのが「墜落・転落」で す。現場監督が高所作業を常に見守ることは難しく、遠隔管理者…" at bounding box center [262, 340] width 469 height 127
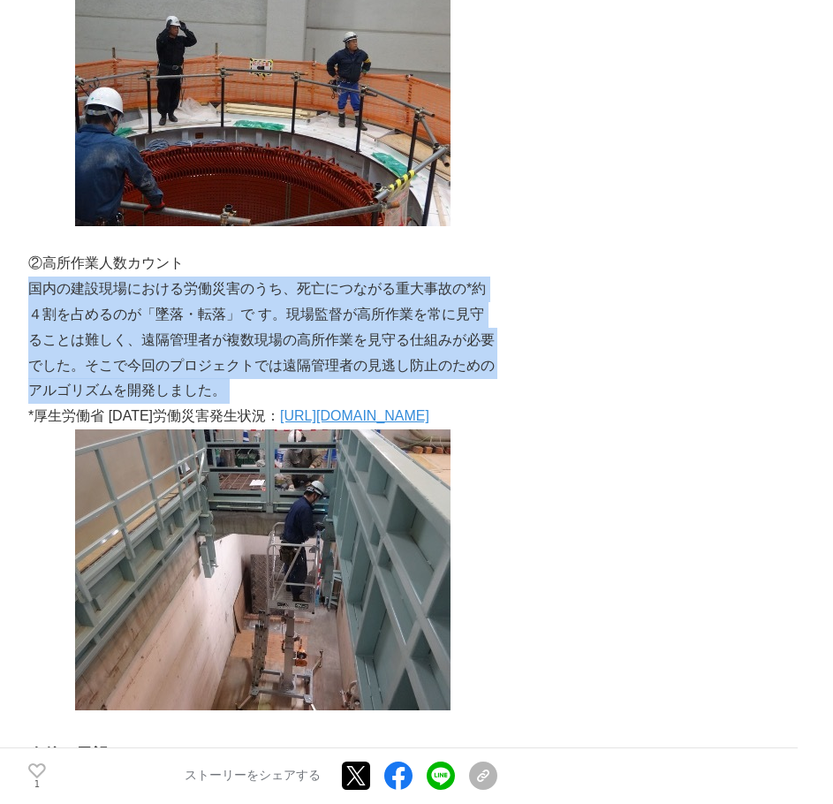
click at [215, 296] on p "国内の建設現場における労働災害のうち、死亡につながる重大事故の*約４割を占めるのが「墜落・転落」で す。現場監督が高所作業を常に見守ることは難しく、遠隔管理者…" at bounding box center [262, 340] width 469 height 127
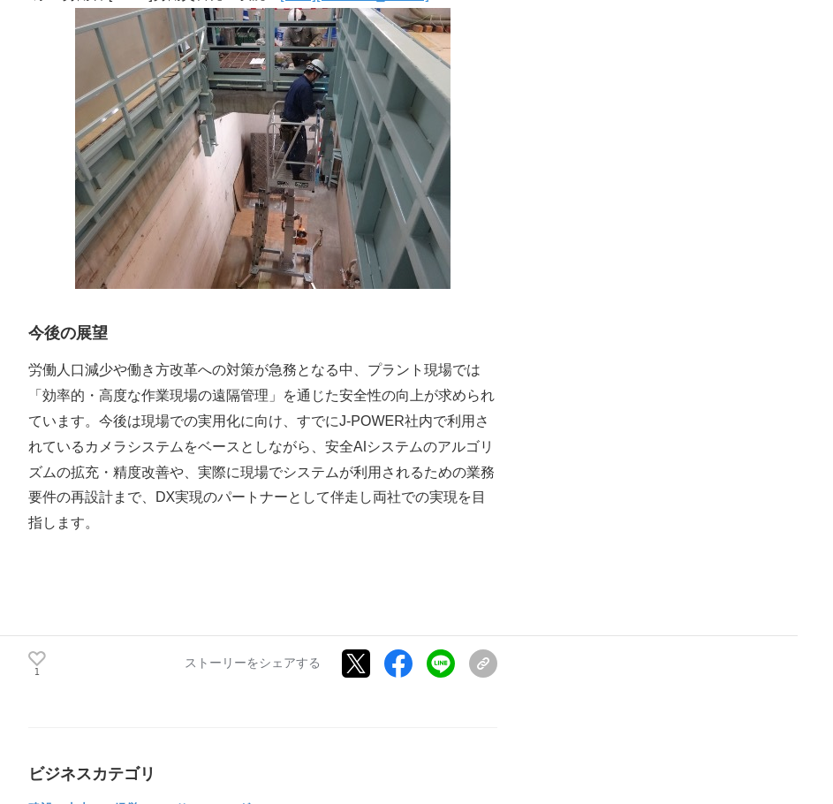
scroll to position [2916, 0]
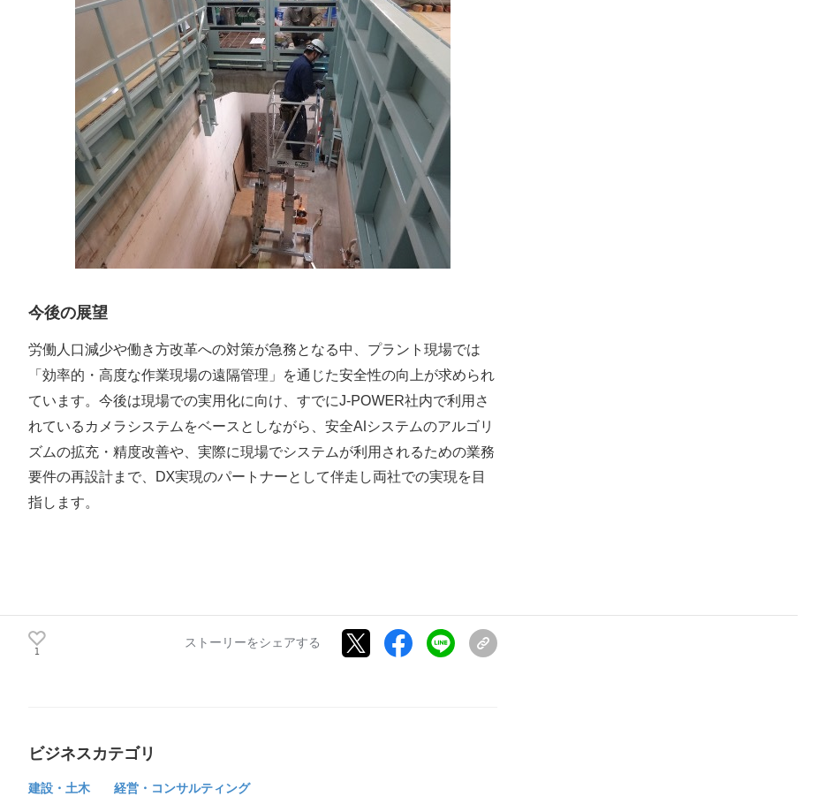
click at [91, 326] on h3 "今後の展望" at bounding box center [262, 313] width 469 height 26
click at [93, 326] on h3 "今後の展望" at bounding box center [262, 313] width 469 height 26
click at [92, 326] on h3 "今後の展望" at bounding box center [262, 313] width 469 height 26
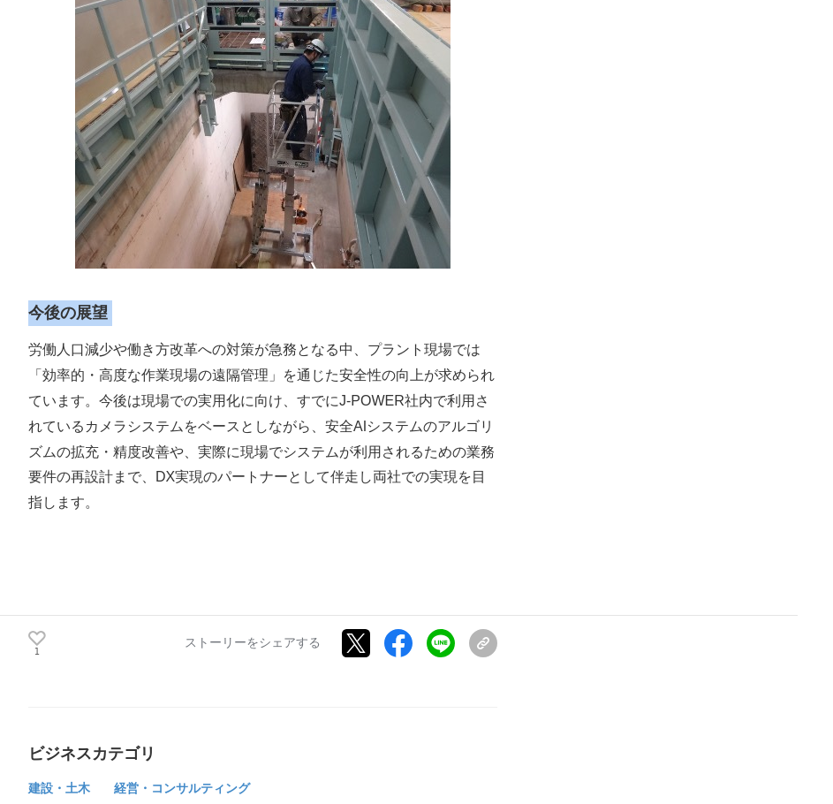
click at [92, 326] on h3 "今後の展望" at bounding box center [262, 313] width 469 height 26
click at [296, 375] on p "労働人口減少や働き方改革への対策が急務となる中、プラント現場では「効率的・高度な作業現場の遠隔管理」を通じた安全性の向上が求められています。今後は現場での実用…" at bounding box center [262, 427] width 469 height 179
click at [295, 376] on p "労働人口減少や働き方改革への対策が急務となる中、プラント現場では「効率的・高度な作業現場の遠隔管理」を通じた安全性の向上が求められています。今後は現場での実用…" at bounding box center [262, 427] width 469 height 179
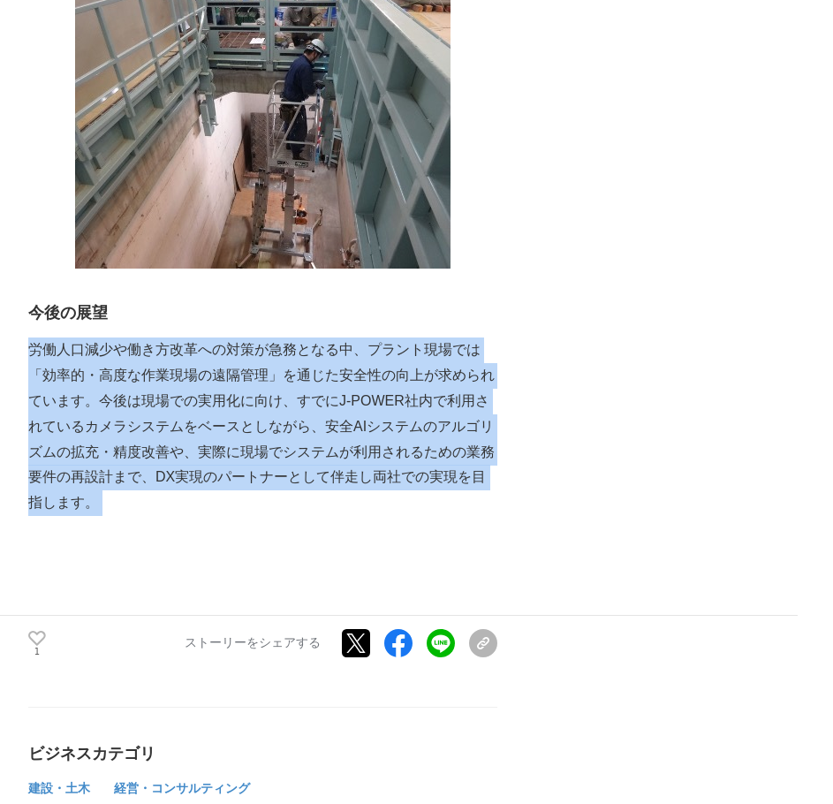
click at [295, 376] on p "労働人口減少や働き方改革への対策が急務となる中、プラント現場では「効率的・高度な作業現場の遠隔管理」を通じた安全性の向上が求められています。今後は現場での実用…" at bounding box center [262, 427] width 469 height 179
